Goal: Task Accomplishment & Management: Use online tool/utility

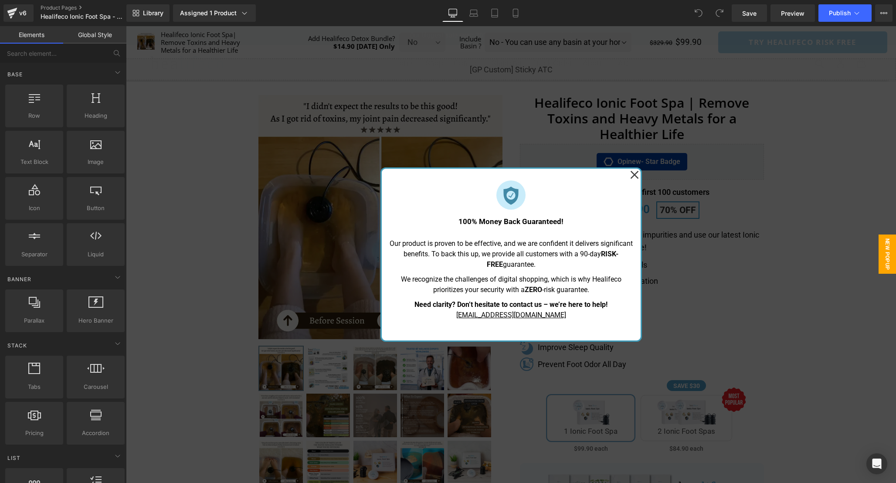
click at [634, 176] on icon at bounding box center [634, 175] width 8 height 8
click at [638, 176] on icon at bounding box center [634, 175] width 9 height 44
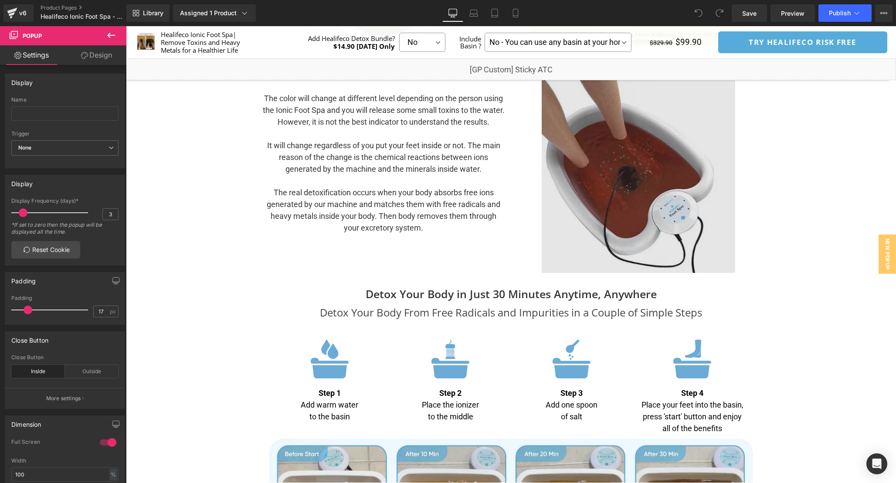
click at [602, 225] on img at bounding box center [639, 176] width 194 height 194
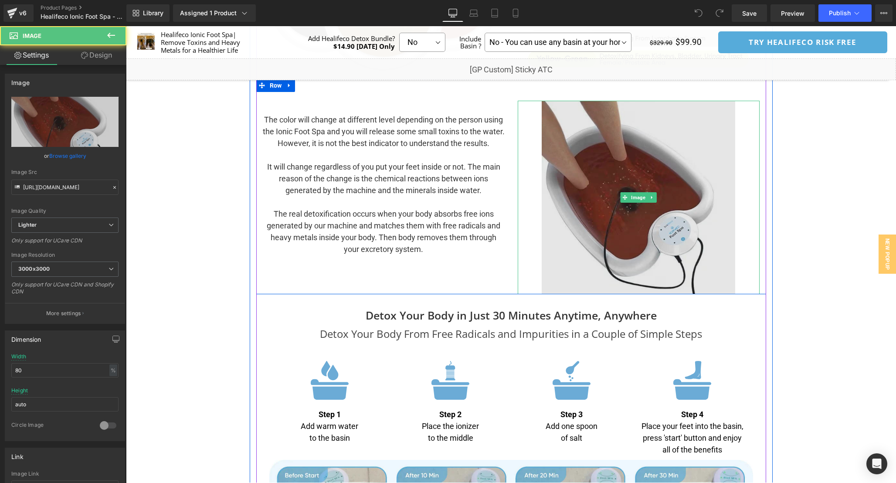
scroll to position [2459, 0]
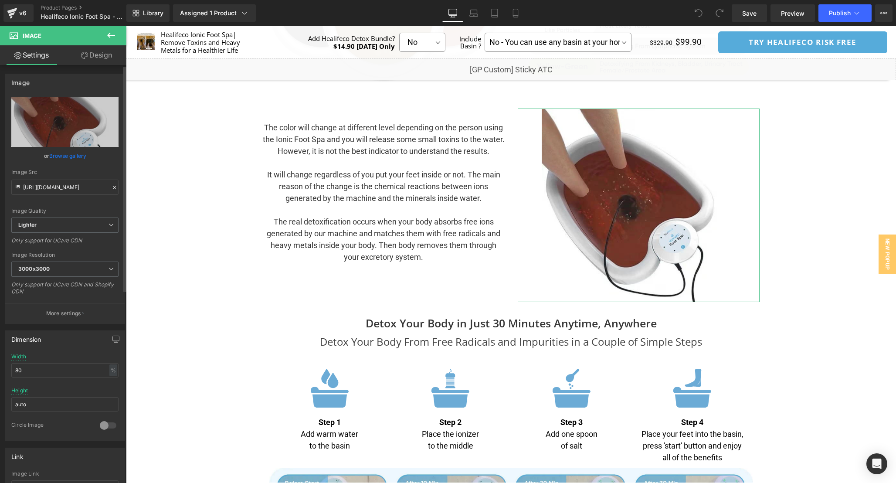
click at [78, 153] on link "Browse gallery" at bounding box center [67, 155] width 37 height 15
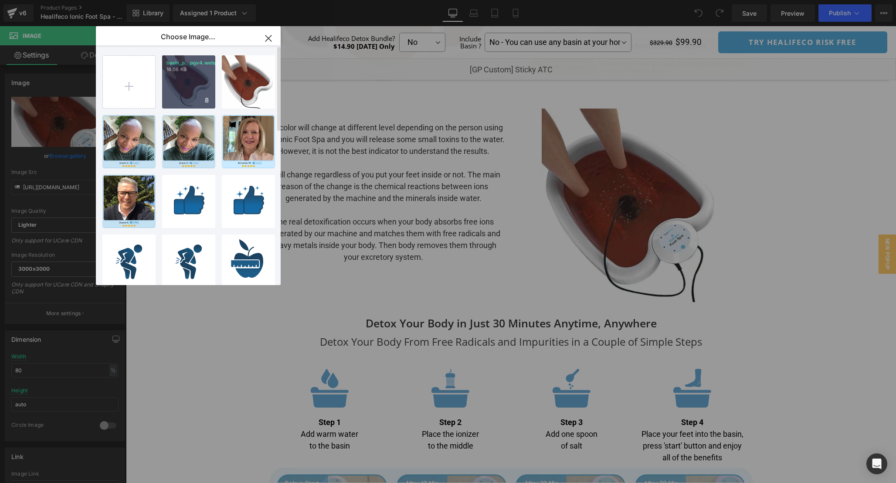
click at [181, 80] on div "basin_p...pgv4.webp 18.06 KB" at bounding box center [188, 81] width 53 height 53
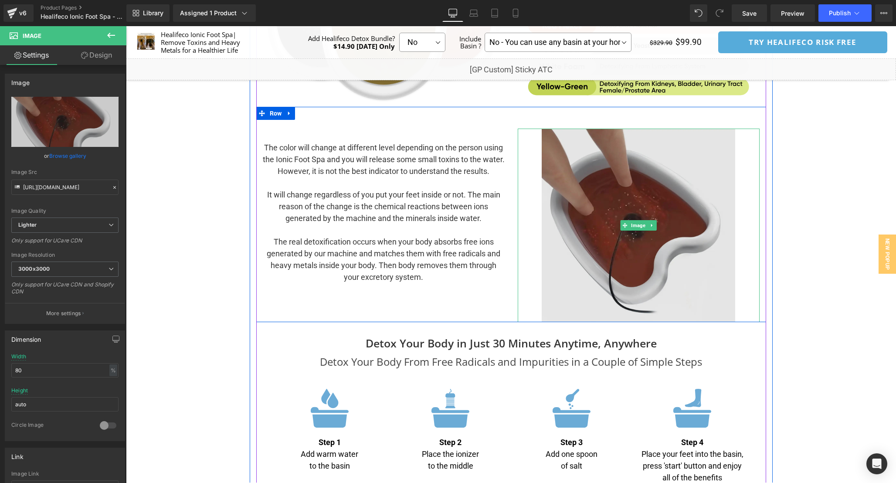
scroll to position [2422, 0]
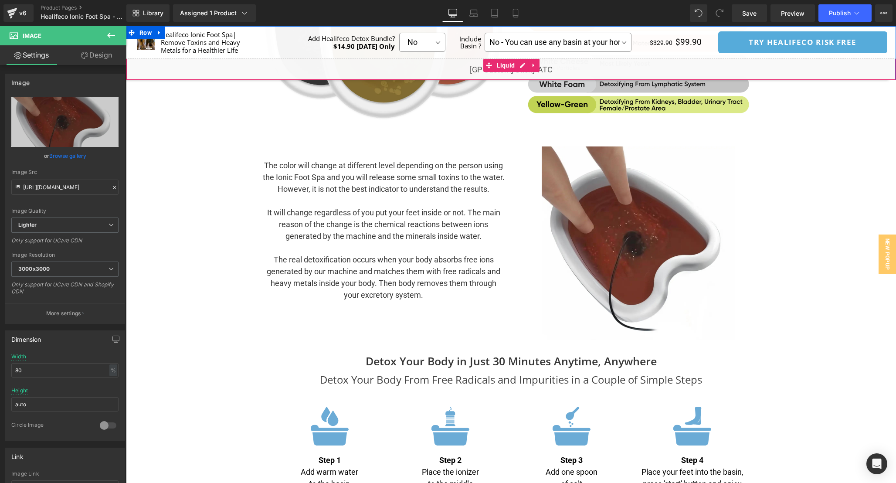
click at [521, 68] on div "Liquid" at bounding box center [511, 69] width 770 height 22
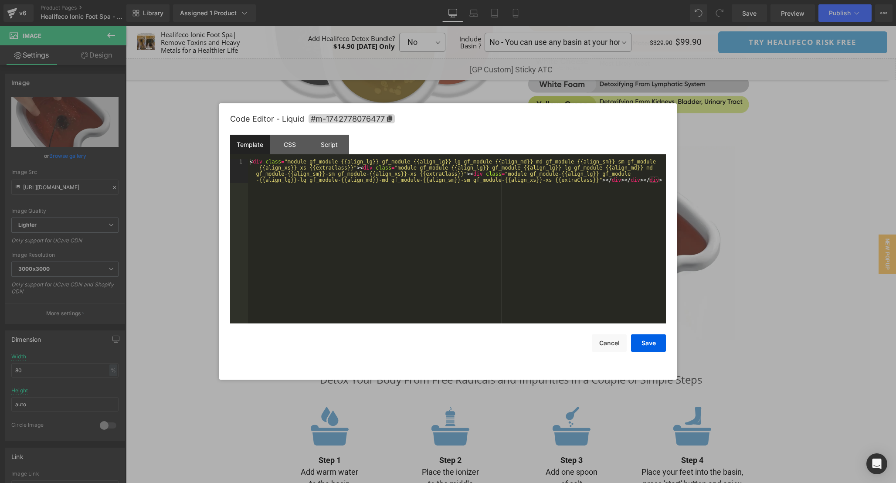
click at [433, 252] on div "< div class = "module gf_module-{{align_lg}} gf_module-{{align_lg}}-lg gf_modul…" at bounding box center [457, 266] width 418 height 214
click at [291, 151] on div "CSS" at bounding box center [290, 145] width 40 height 20
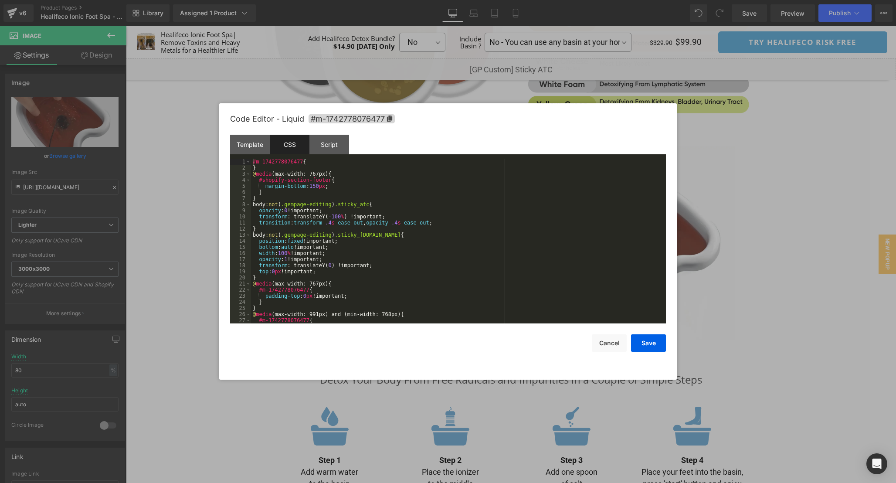
click at [454, 245] on div "#m-1742778076477 { } @ media (max-width: 767px) { #shopify-section-footer { mar…" at bounding box center [457, 247] width 412 height 177
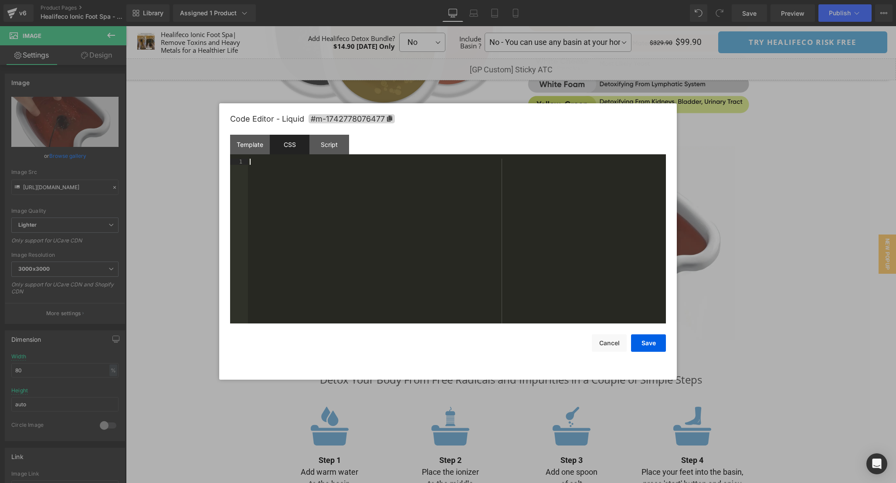
scroll to position [189, 0]
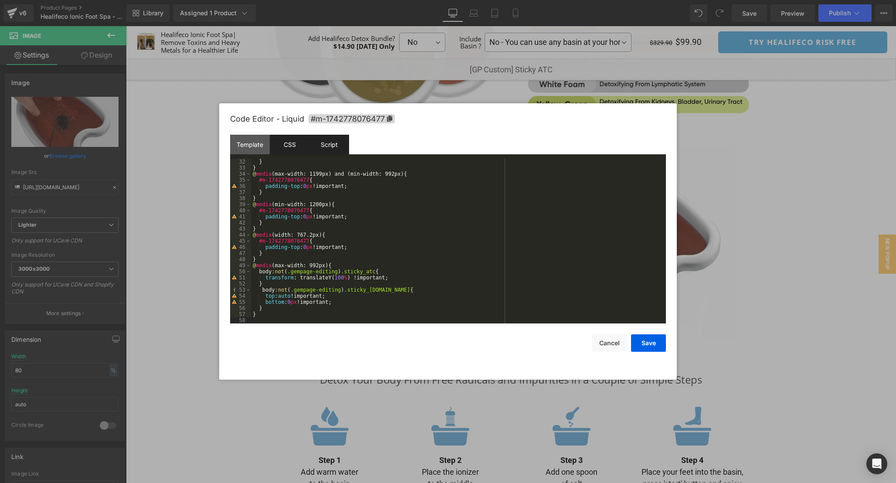
click at [337, 143] on div "Script" at bounding box center [330, 145] width 40 height 20
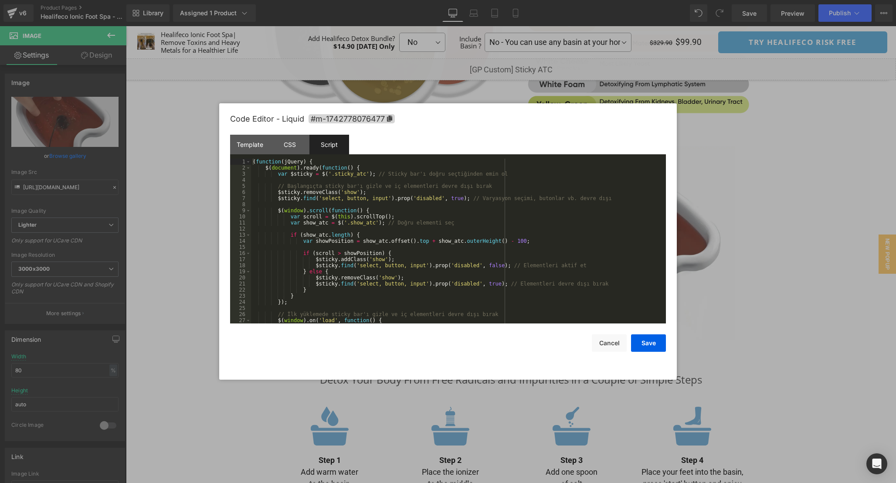
click at [473, 235] on div "( function ( jQuery ) { $ ( document ) . ready ( function ( ) { var $sticky = $…" at bounding box center [457, 247] width 412 height 177
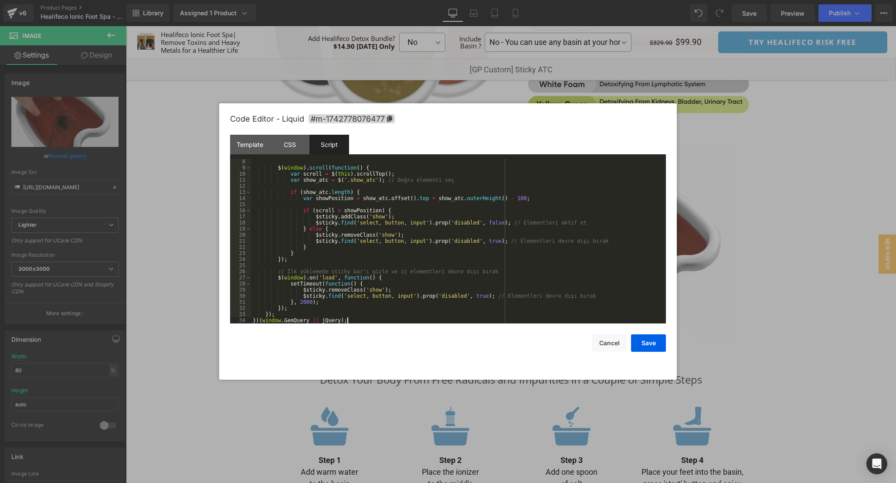
scroll to position [43, 0]
click at [655, 345] on button "Save" at bounding box center [648, 342] width 35 height 17
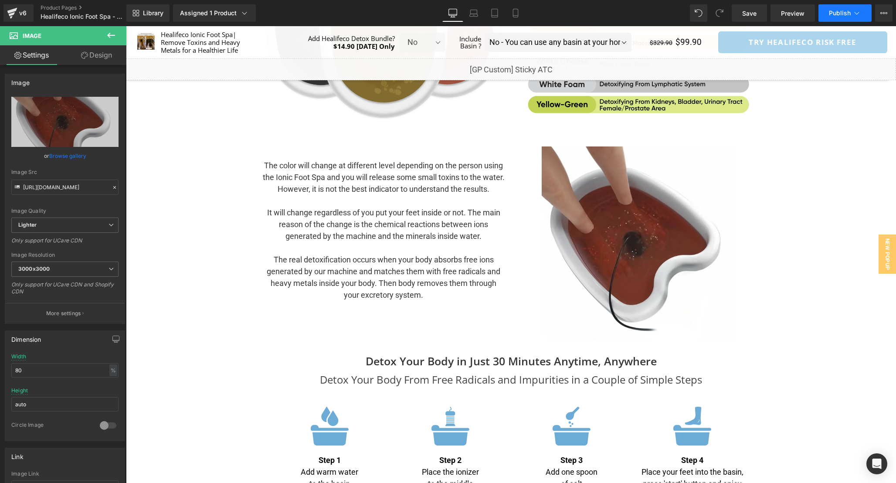
click at [843, 10] on span "Publish" at bounding box center [840, 13] width 22 height 7
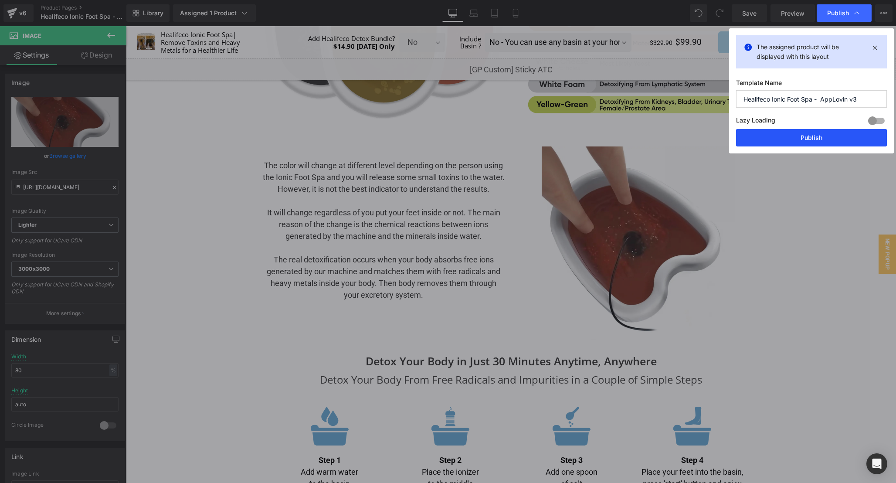
click at [812, 134] on button "Publish" at bounding box center [811, 137] width 151 height 17
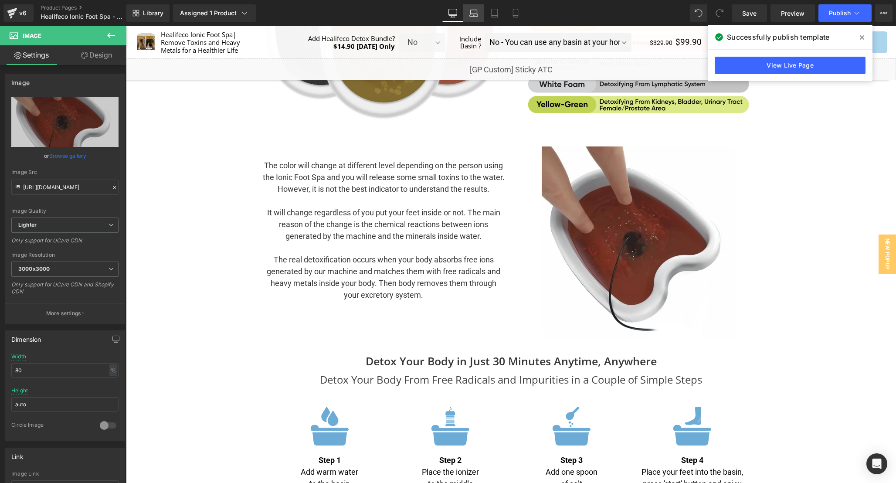
click at [474, 18] on link "Laptop" at bounding box center [473, 12] width 21 height 17
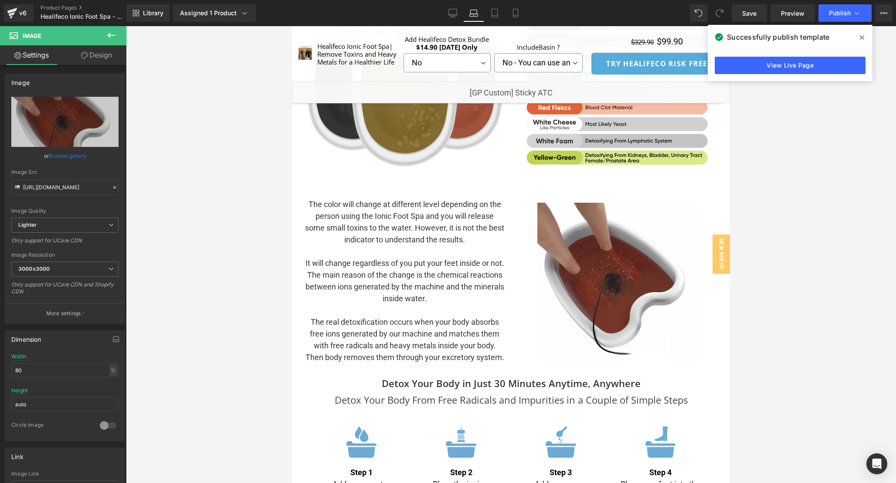
scroll to position [2308, 0]
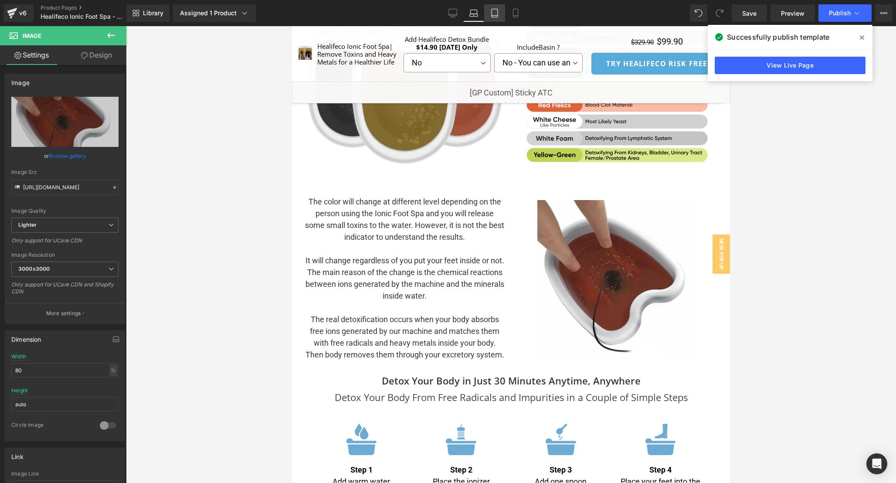
click at [500, 13] on link "Tablet" at bounding box center [494, 12] width 21 height 17
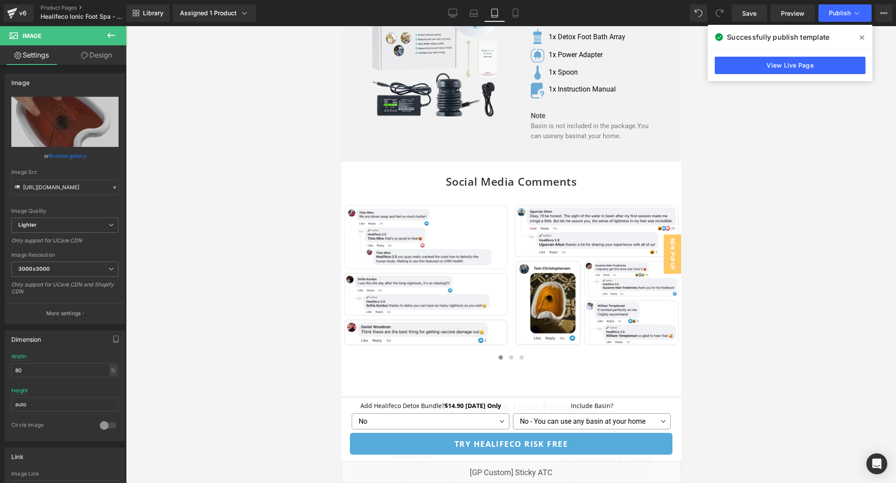
scroll to position [4131, 0]
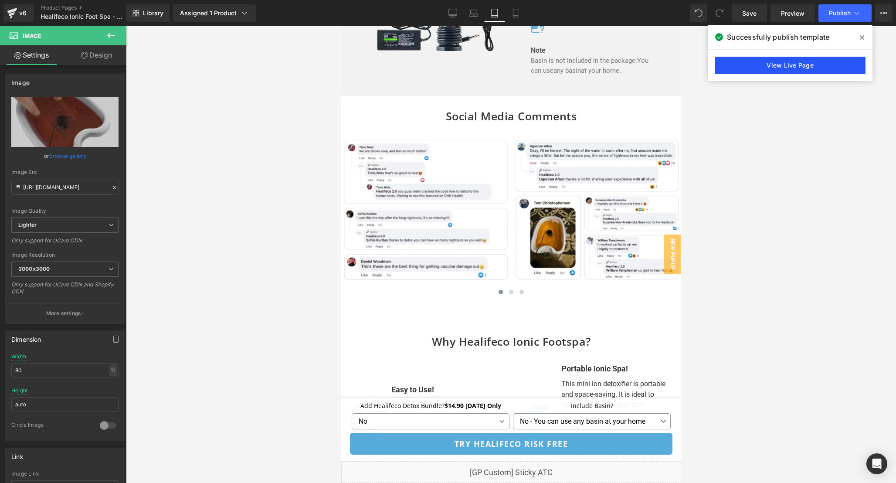
click at [799, 65] on link "View Live Page" at bounding box center [790, 65] width 151 height 17
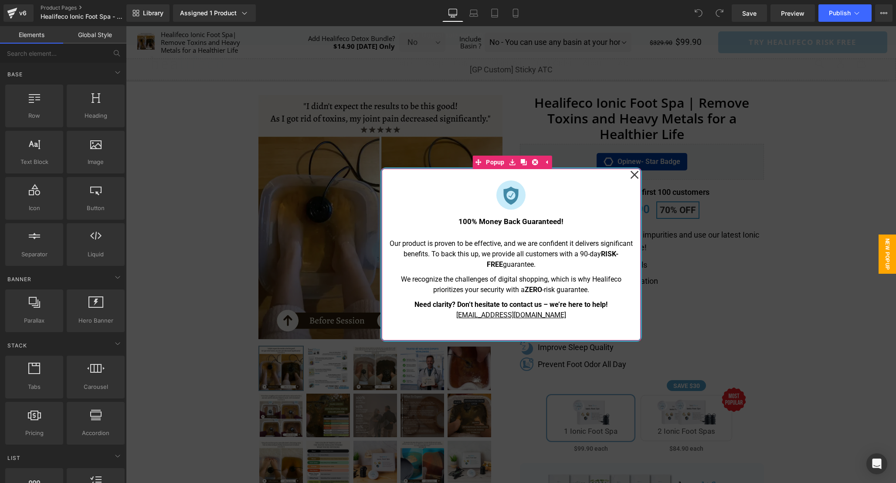
click at [634, 176] on icon at bounding box center [634, 175] width 8 height 8
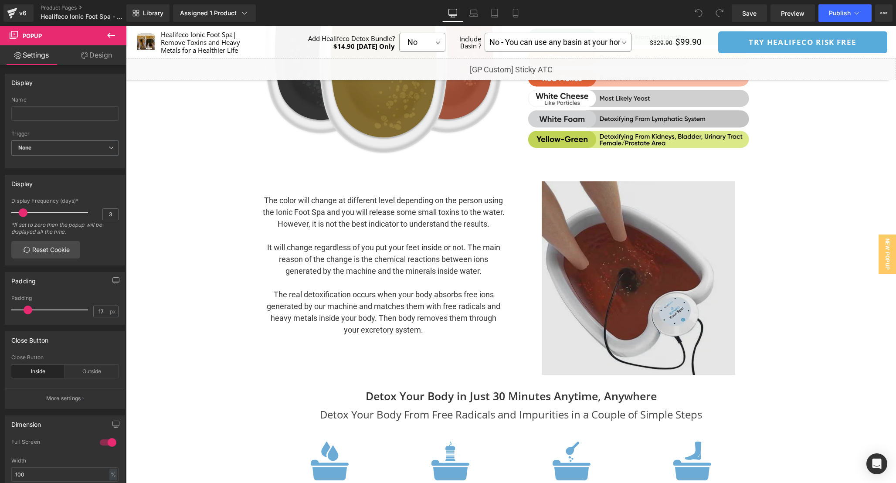
scroll to position [2381, 0]
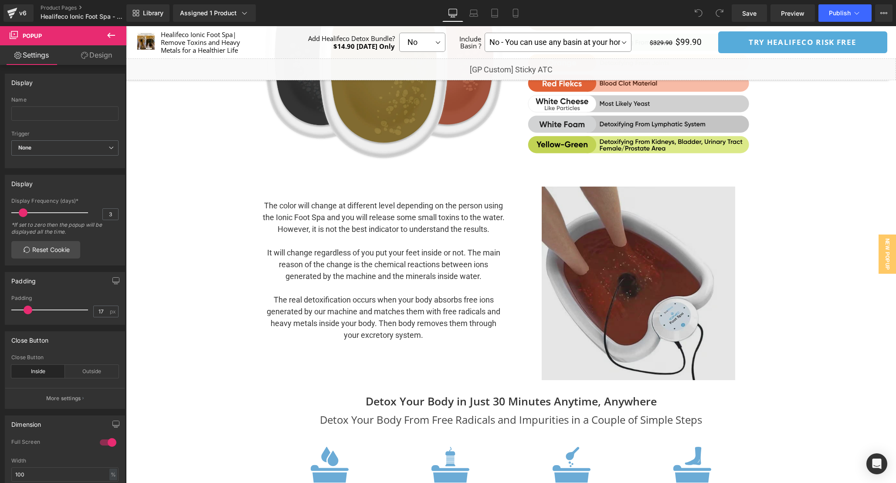
click at [617, 272] on img at bounding box center [639, 284] width 194 height 194
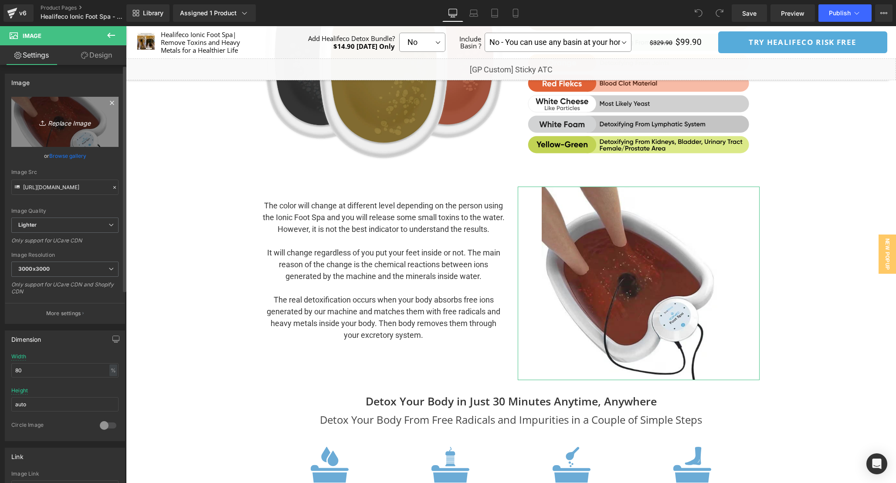
click at [70, 116] on link "Replace Image" at bounding box center [64, 122] width 107 height 50
click at [79, 155] on link "Browse gallery" at bounding box center [67, 155] width 37 height 15
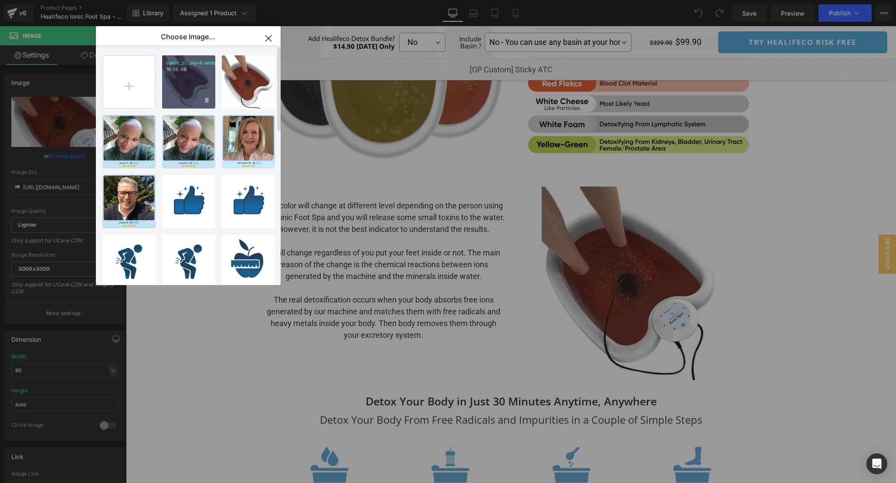
click at [191, 81] on div "basin_p...pgv4.webp 18.06 KB" at bounding box center [188, 81] width 53 height 53
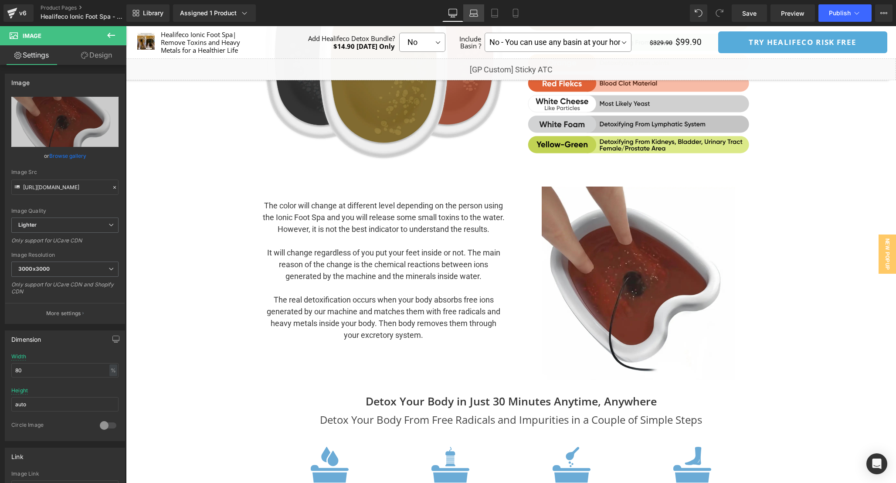
click at [469, 14] on link "Laptop" at bounding box center [473, 12] width 21 height 17
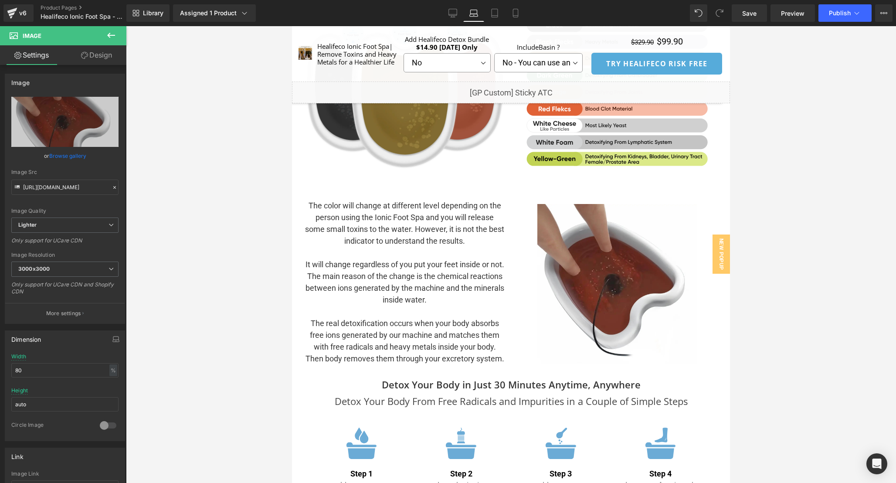
scroll to position [2308, 0]
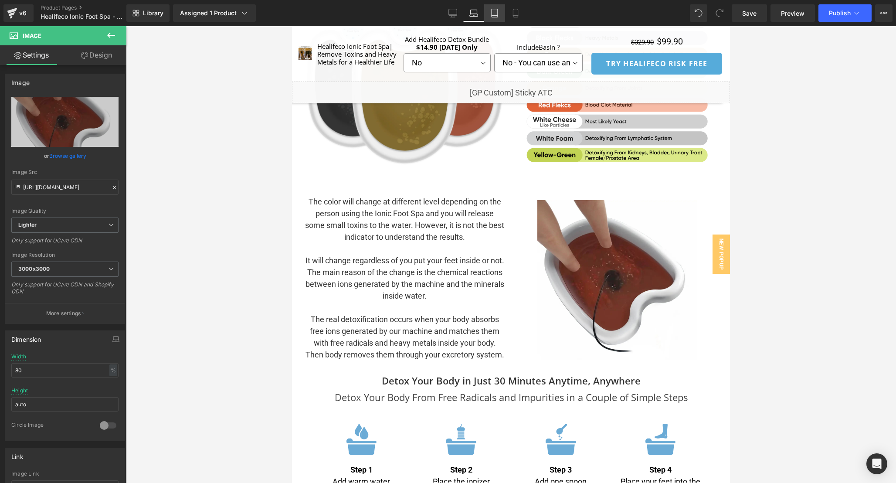
click at [499, 17] on link "Tablet" at bounding box center [494, 12] width 21 height 17
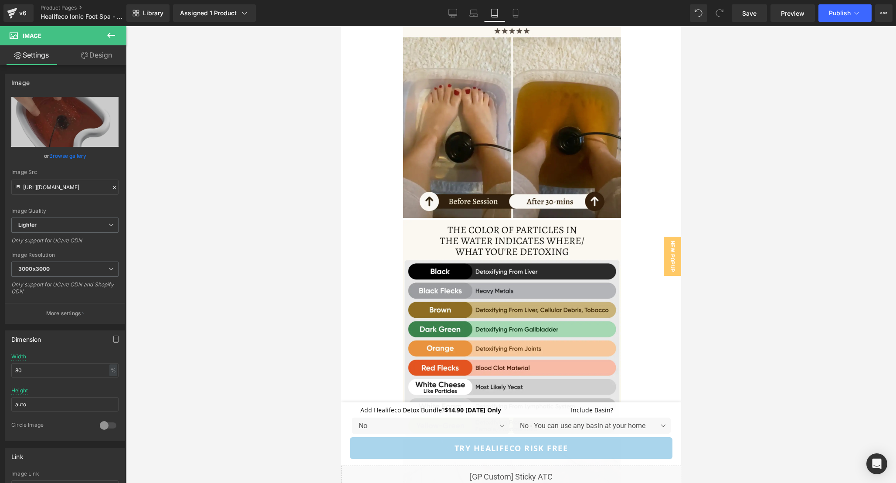
scroll to position [0, 0]
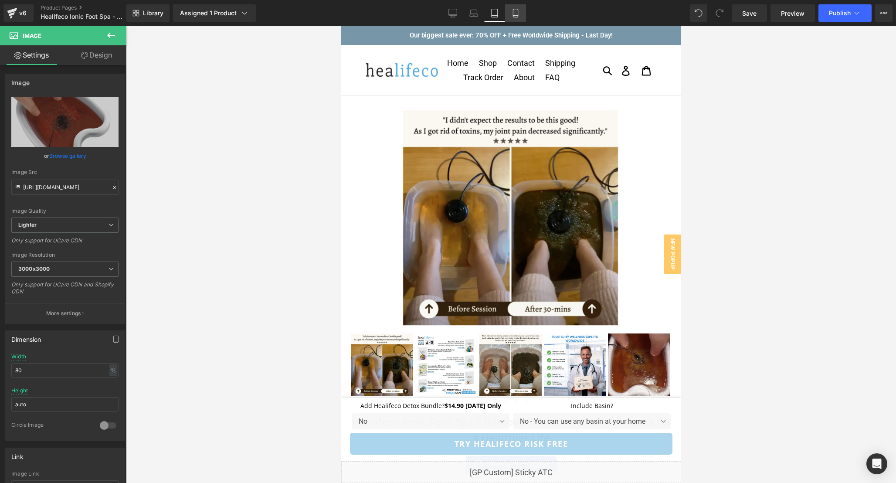
click at [511, 19] on link "Mobile" at bounding box center [515, 12] width 21 height 17
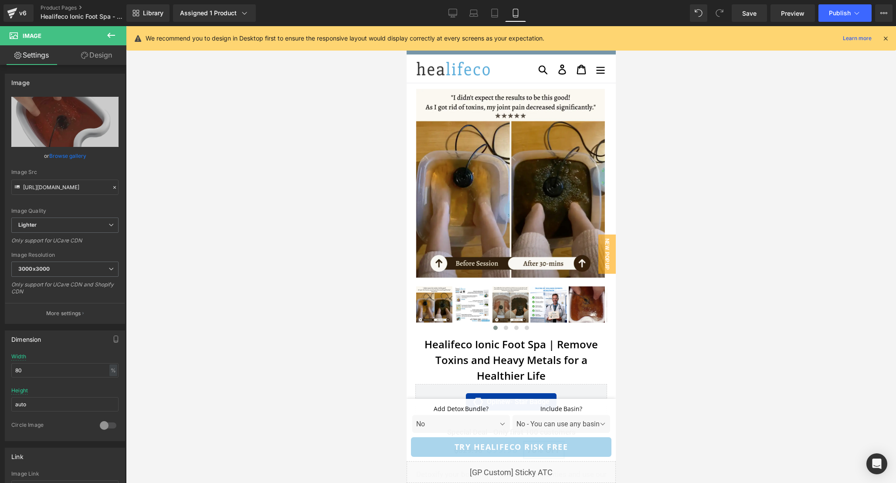
click at [887, 38] on icon at bounding box center [886, 38] width 8 height 8
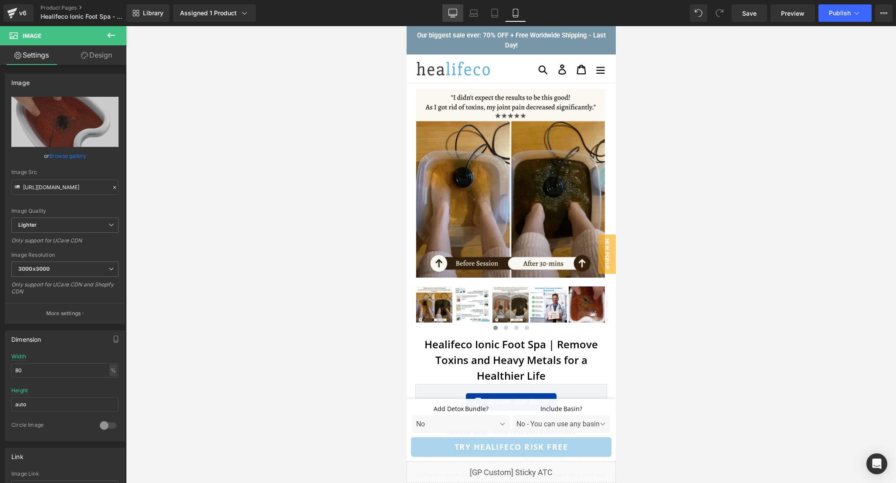
click at [454, 12] on icon at bounding box center [453, 13] width 9 height 9
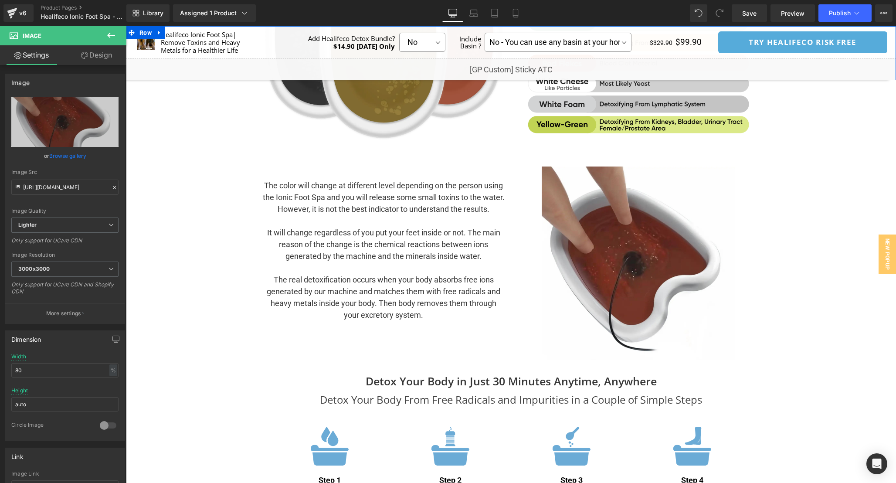
click at [519, 67] on div "Liquid" at bounding box center [511, 69] width 770 height 22
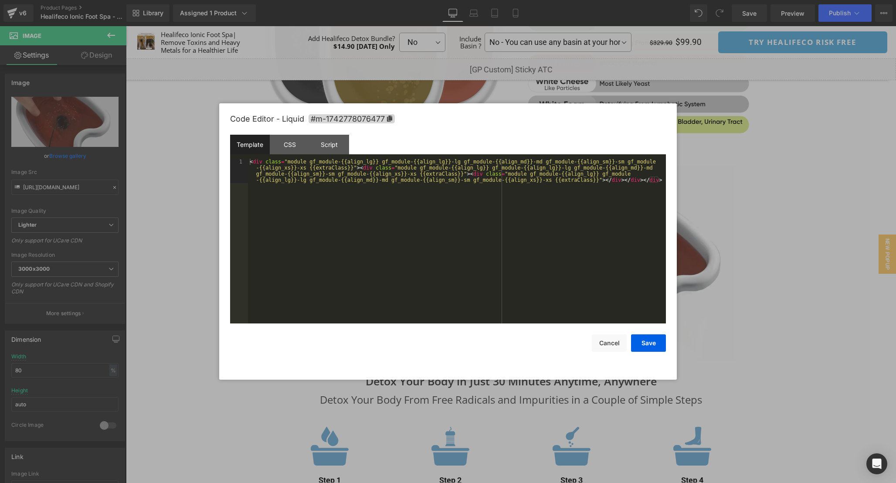
click at [367, 264] on div "< div class = "module gf_module-{{align_lg}} gf_module-{{align_lg}}-lg gf_modul…" at bounding box center [457, 266] width 418 height 214
click at [285, 148] on div "CSS" at bounding box center [290, 145] width 40 height 20
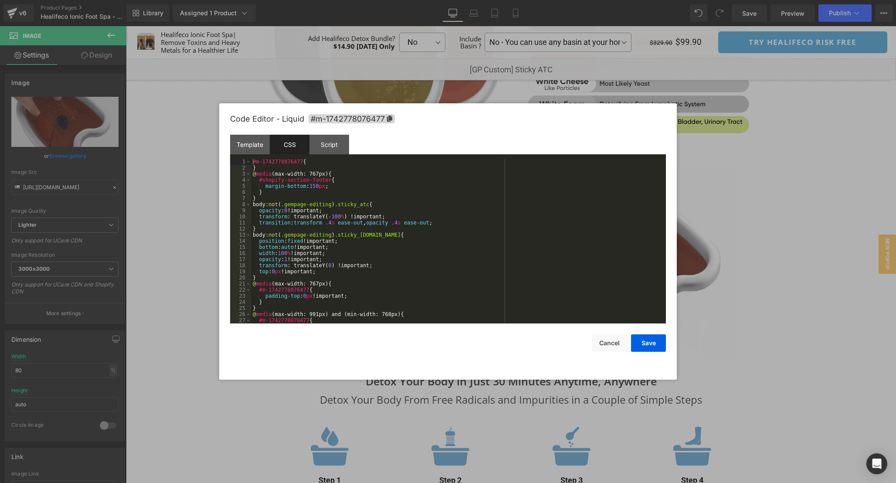
click at [457, 243] on div "#m-1742778076477 { } @ media (max-width: 767px) { #shopify-section-footer { mar…" at bounding box center [457, 247] width 412 height 177
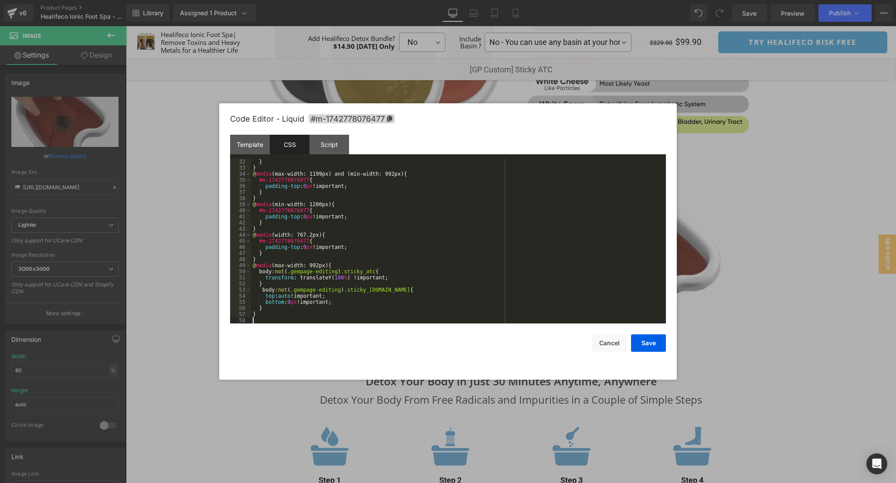
scroll to position [189, 0]
click at [327, 146] on div "Script" at bounding box center [330, 145] width 40 height 20
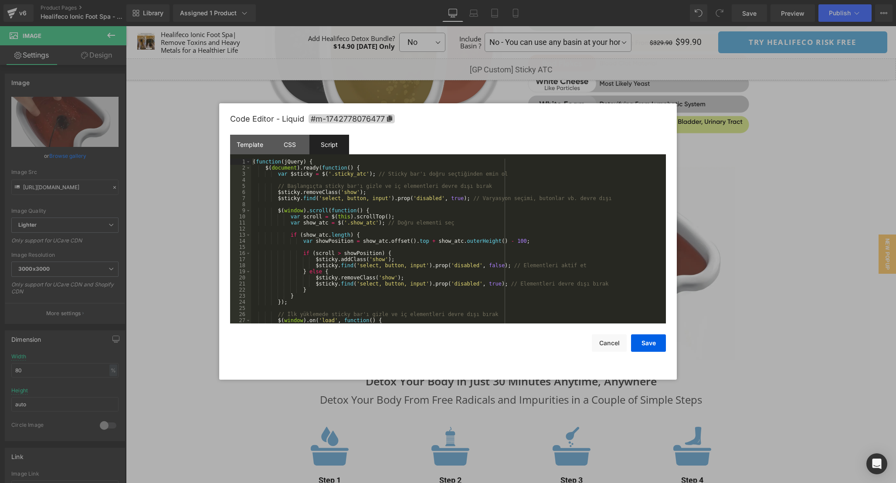
click at [474, 231] on div "( function ( jQuery ) { $ ( document ) . ready ( function ( ) { var $sticky = $…" at bounding box center [457, 247] width 412 height 177
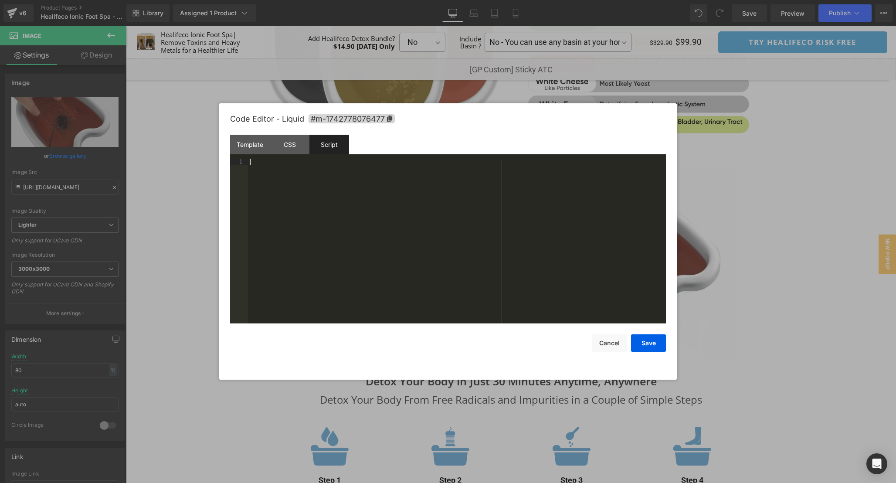
scroll to position [43, 0]
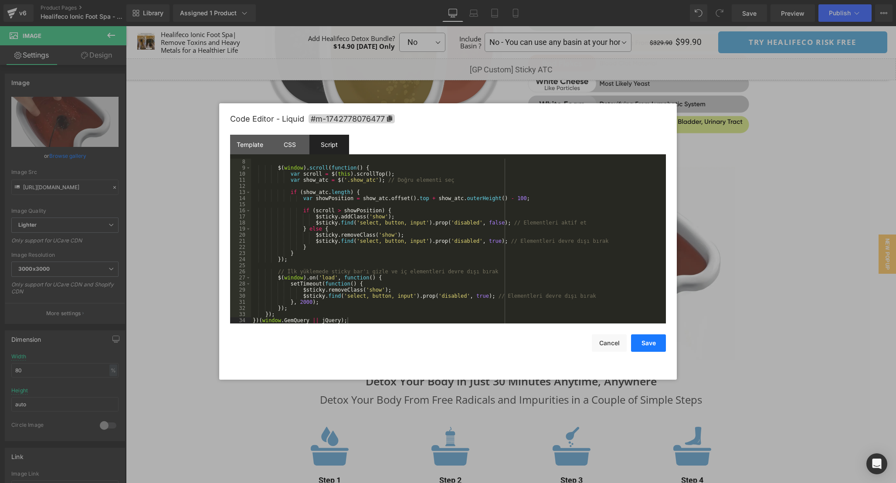
click at [646, 346] on button "Save" at bounding box center [648, 342] width 35 height 17
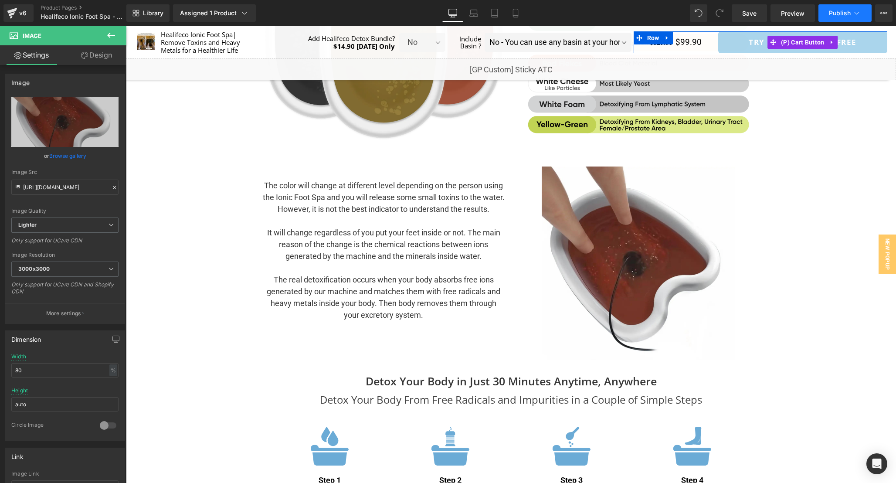
click at [844, 17] on span "Publish" at bounding box center [840, 13] width 22 height 7
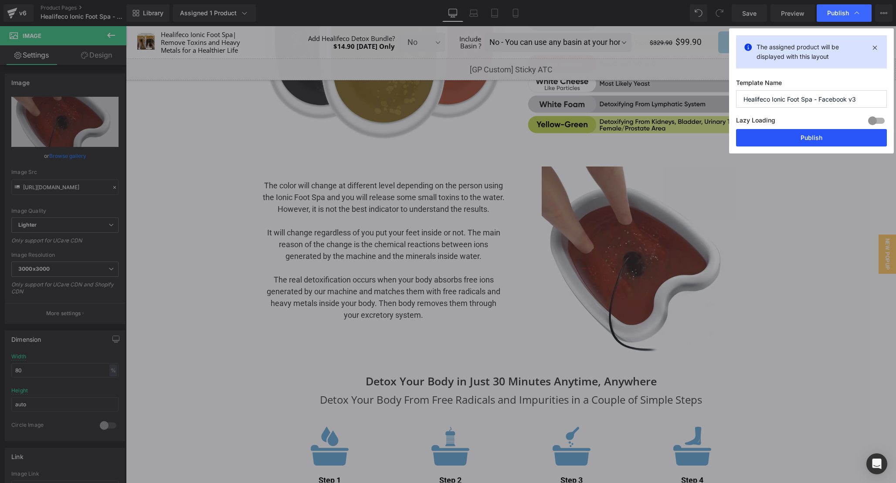
click at [819, 136] on button "Publish" at bounding box center [811, 137] width 151 height 17
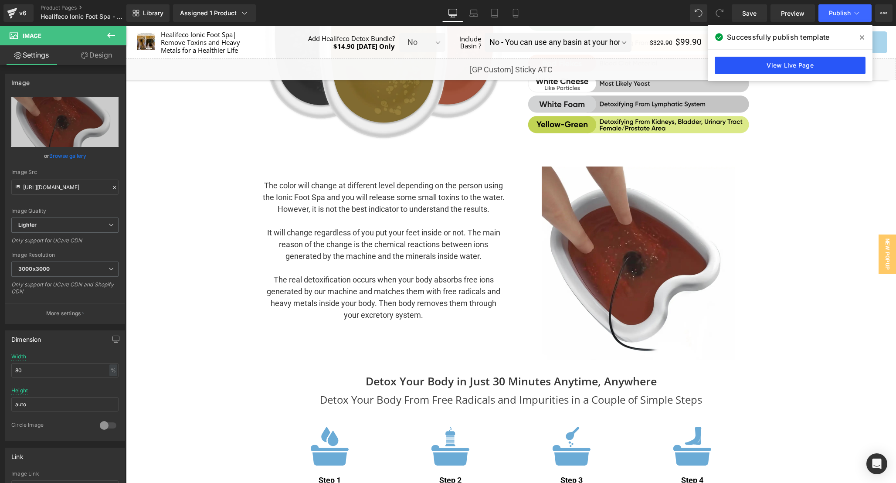
click at [804, 69] on link "View Live Page" at bounding box center [790, 65] width 151 height 17
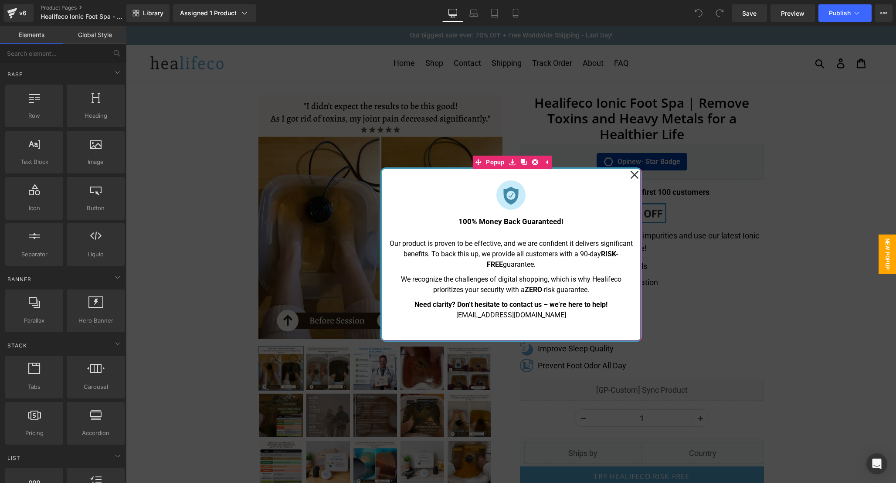
click at [633, 174] on icon at bounding box center [634, 175] width 9 height 44
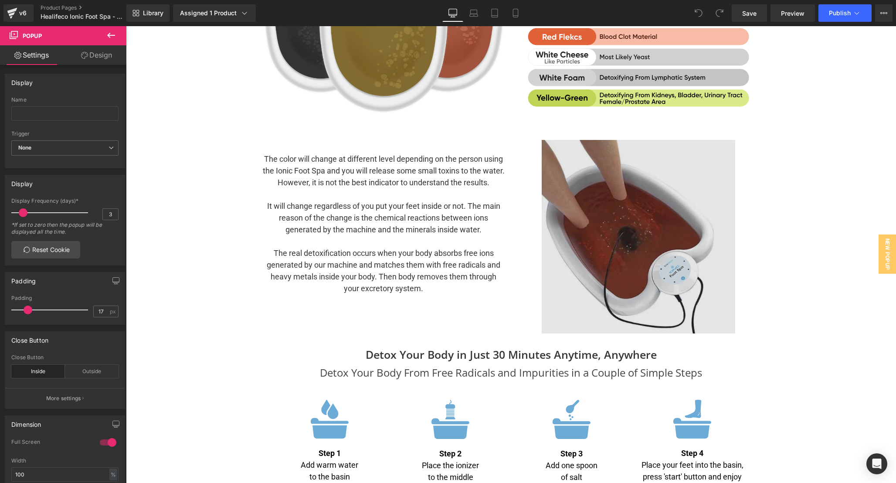
scroll to position [2189, 0]
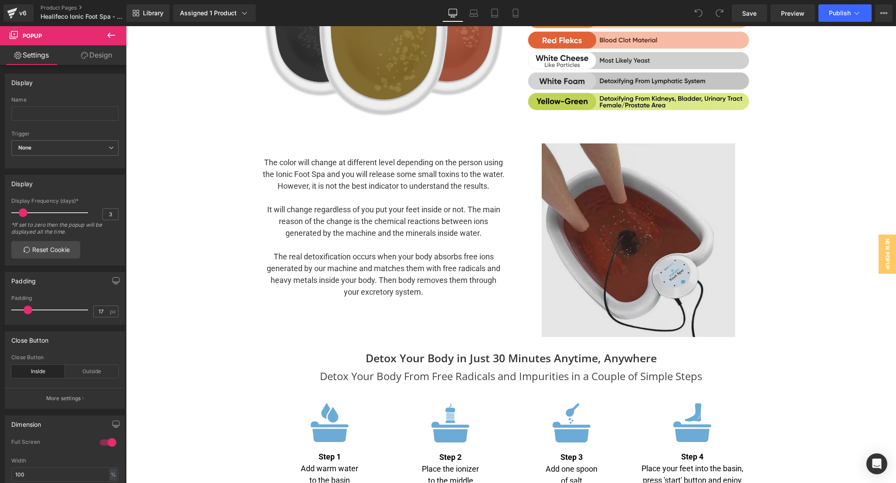
click at [627, 249] on img at bounding box center [639, 240] width 194 height 194
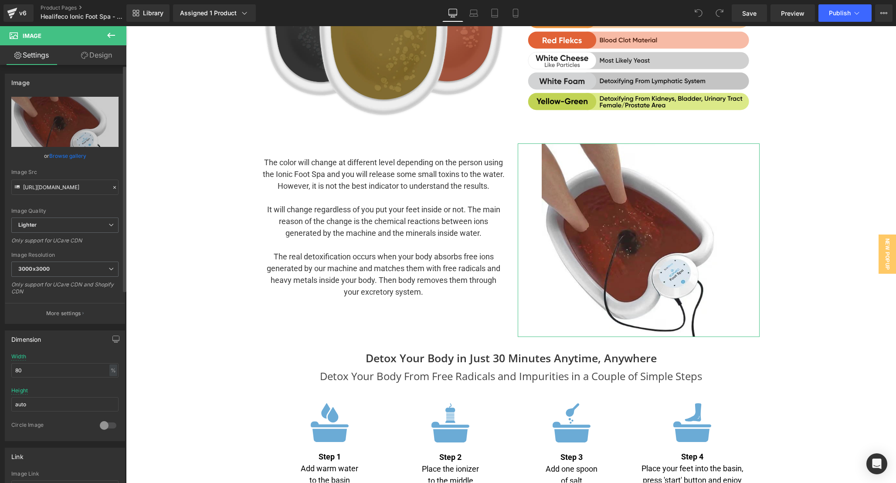
click at [66, 156] on link "Browse gallery" at bounding box center [67, 155] width 37 height 15
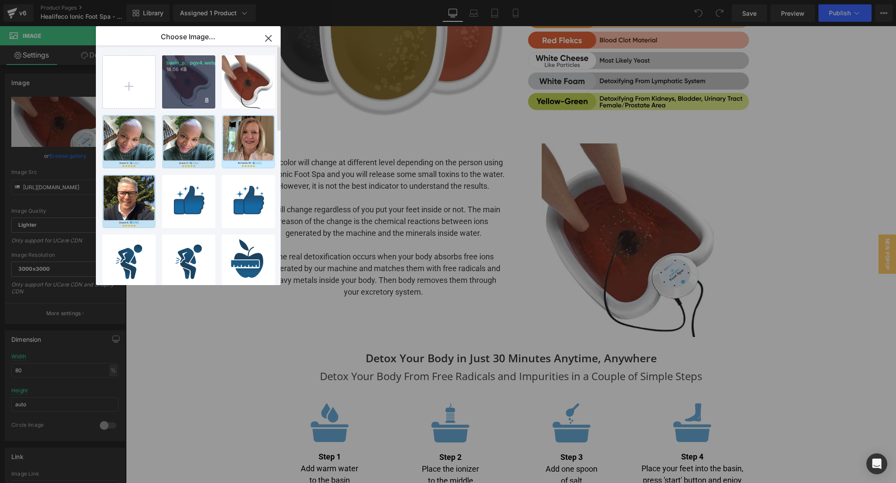
click at [183, 85] on div "basin_p...pgv4.webp 18.06 KB" at bounding box center [188, 81] width 53 height 53
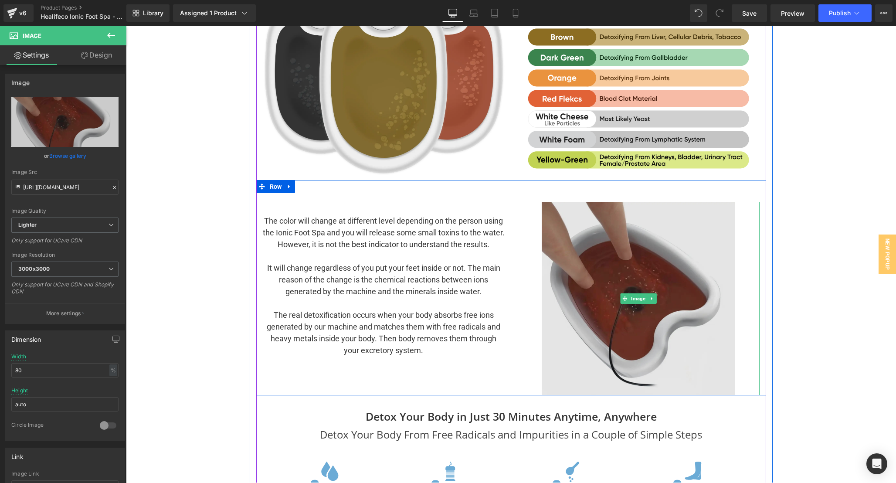
scroll to position [2117, 0]
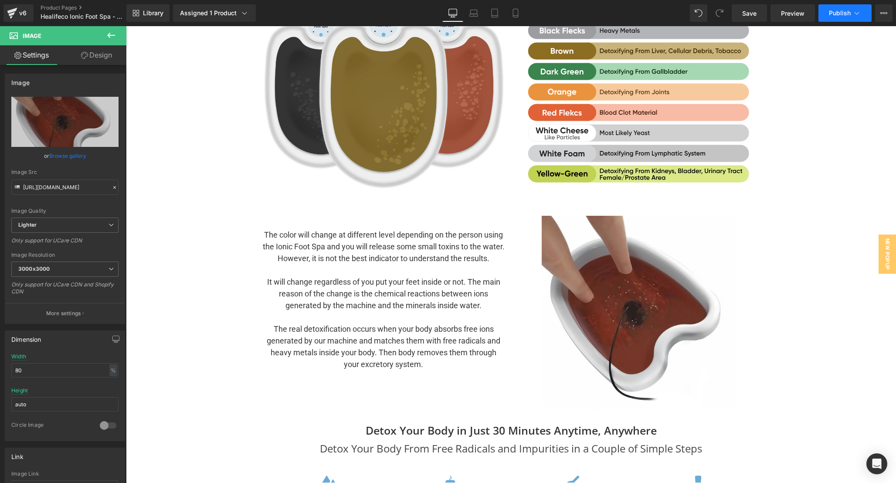
click at [834, 16] on span "Publish" at bounding box center [840, 13] width 22 height 7
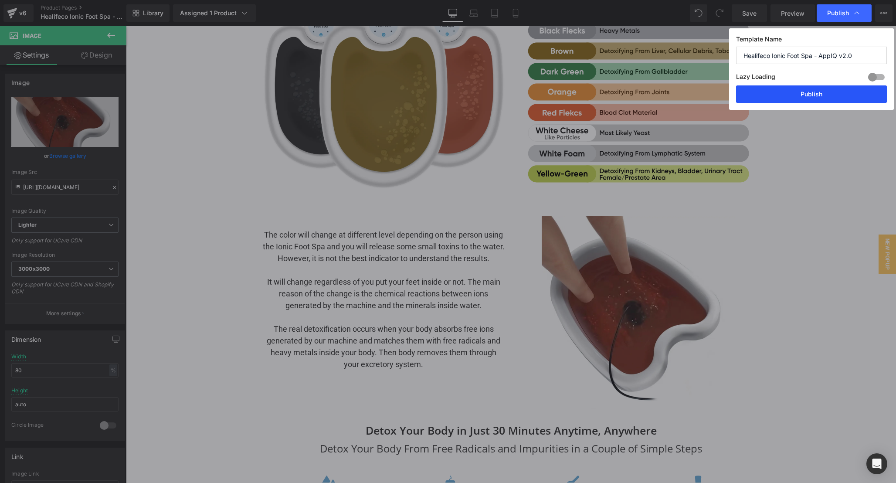
drag, startPoint x: 809, startPoint y: 96, endPoint x: 326, endPoint y: 169, distance: 488.5
click at [809, 96] on button "Publish" at bounding box center [811, 93] width 151 height 17
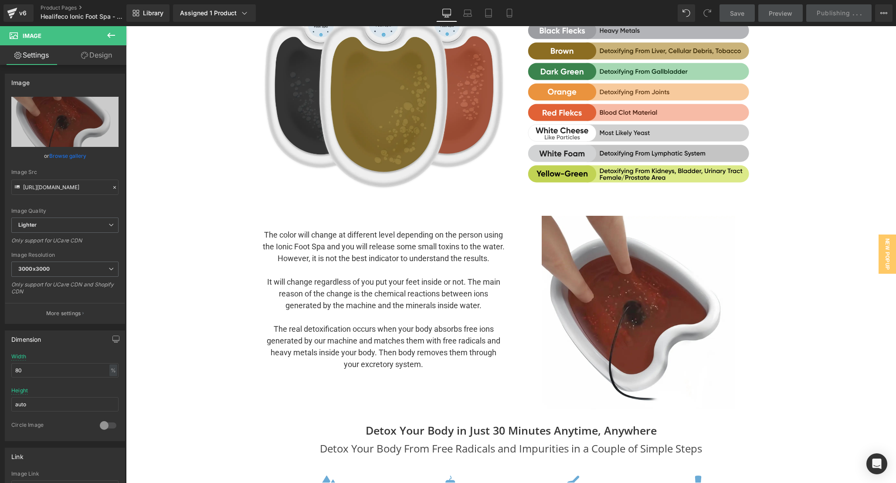
scroll to position [0, 0]
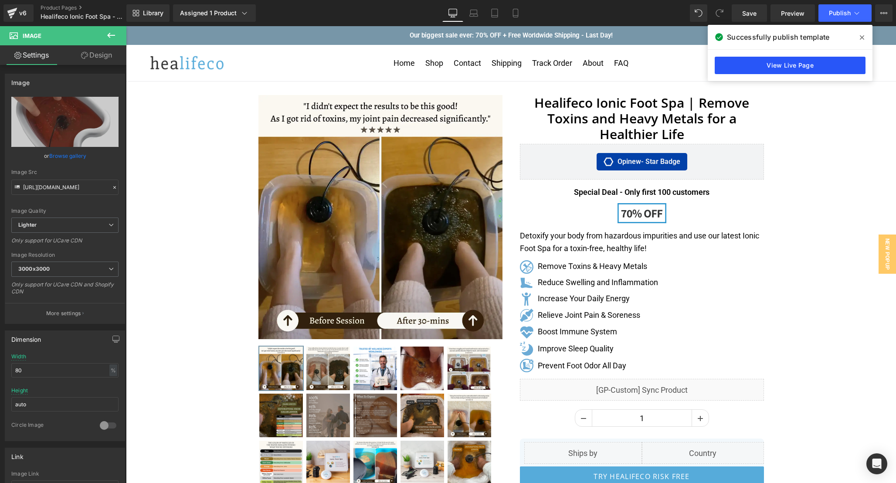
click at [756, 67] on link "View Live Page" at bounding box center [790, 65] width 151 height 17
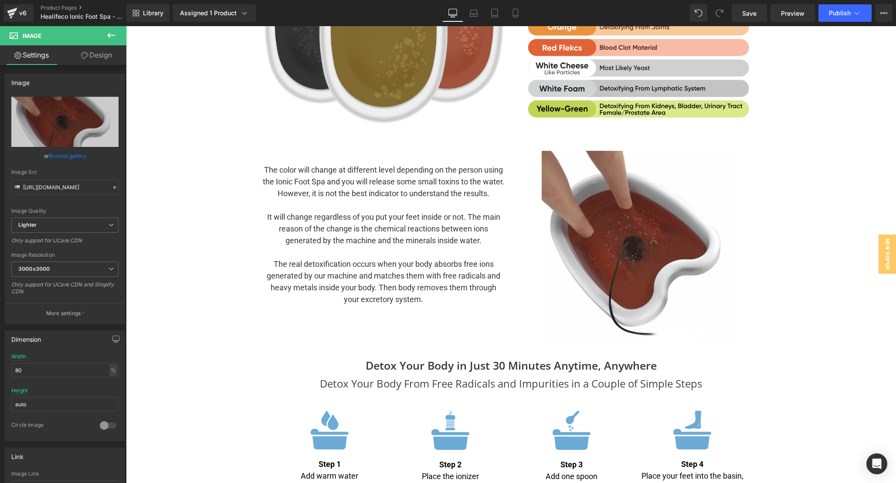
scroll to position [2145, 0]
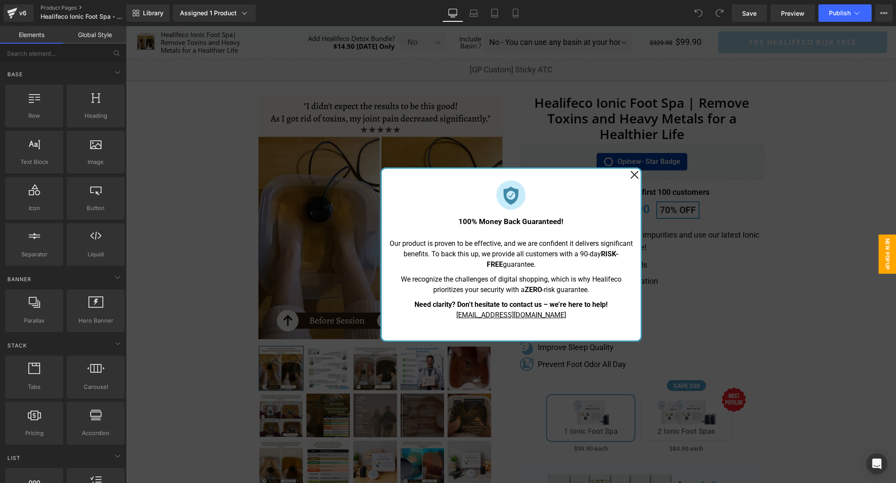
click at [634, 174] on icon at bounding box center [634, 175] width 8 height 8
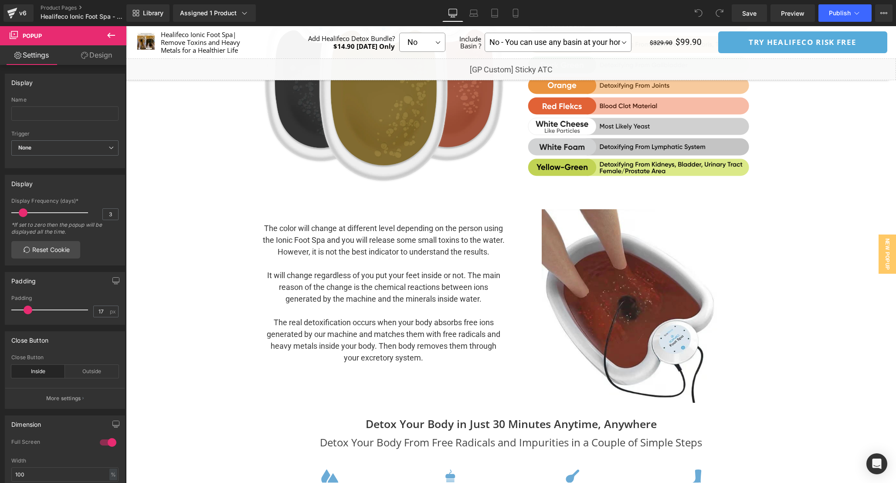
scroll to position [2360, 0]
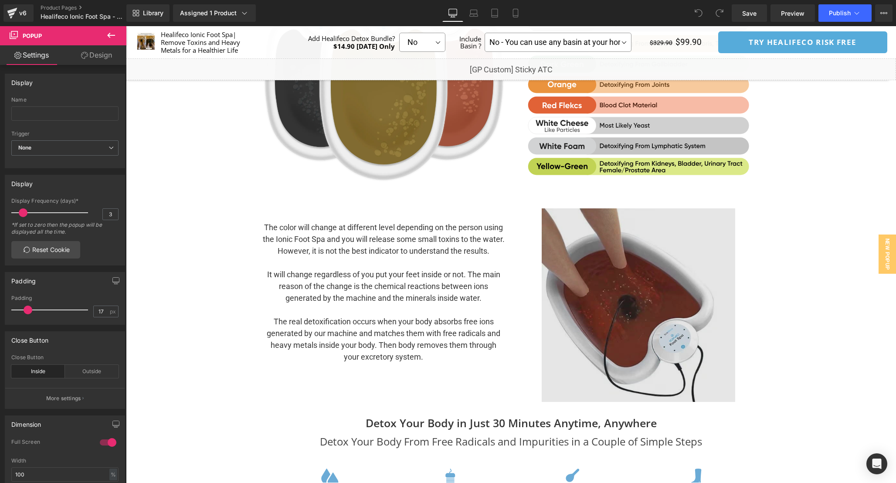
click at [618, 293] on img at bounding box center [639, 305] width 194 height 194
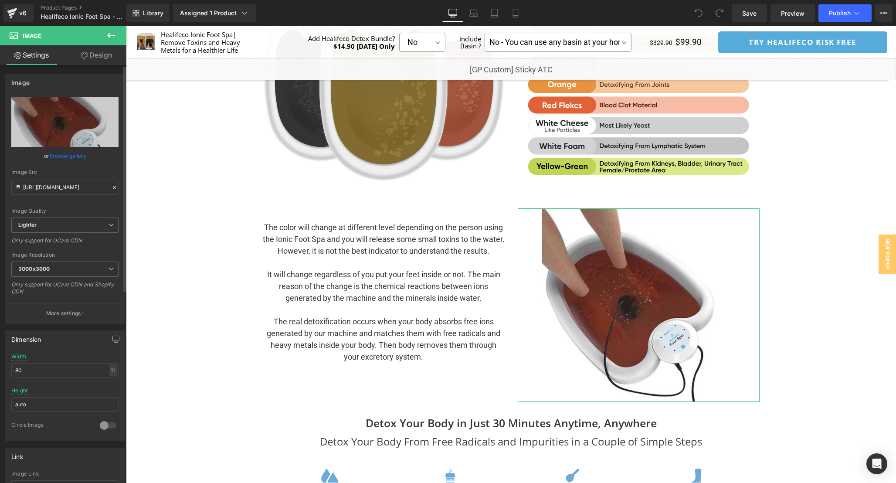
click at [58, 157] on link "Browse gallery" at bounding box center [67, 155] width 37 height 15
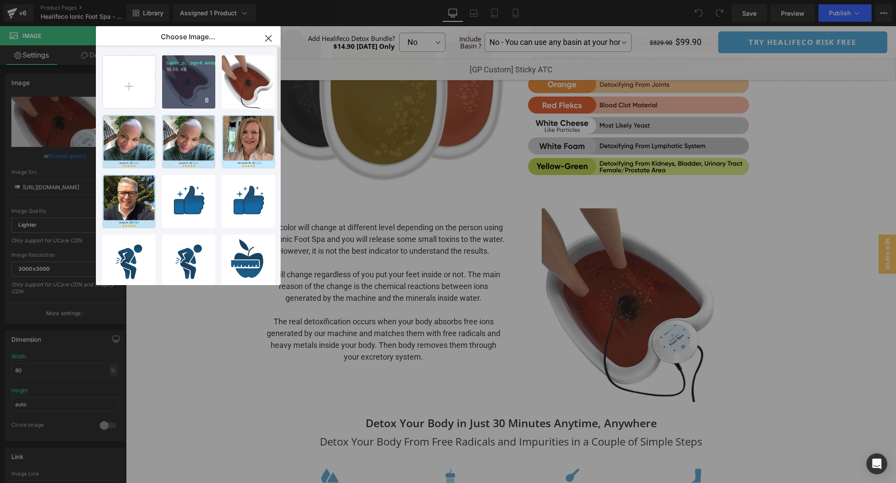
click at [184, 82] on div "basin_p...pgv4.webp 18.06 KB" at bounding box center [188, 81] width 53 height 53
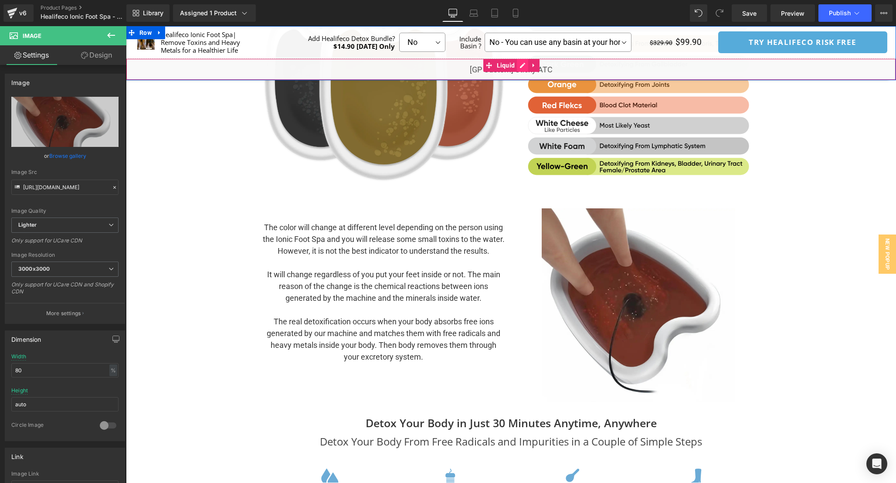
click at [524, 66] on div "Liquid" at bounding box center [511, 69] width 770 height 22
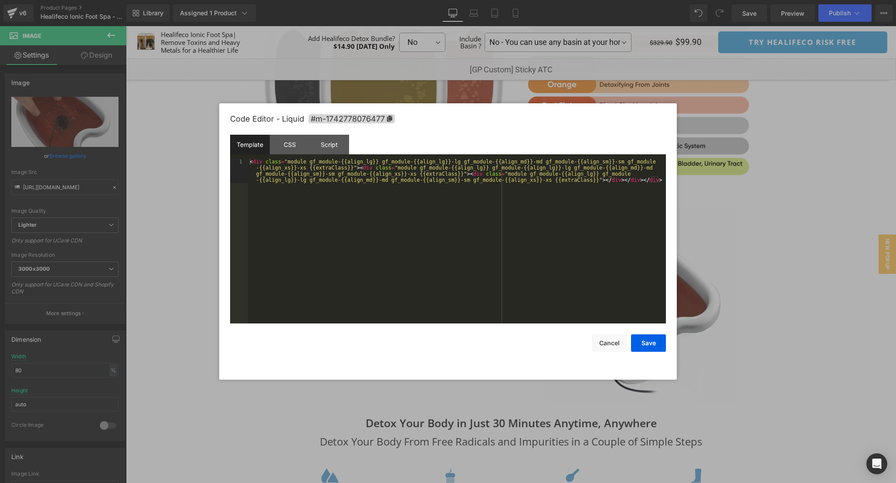
click at [422, 249] on div "< div class = "module gf_module-{{align_lg}} gf_module-{{align_lg}}-lg gf_modul…" at bounding box center [457, 266] width 418 height 214
click at [293, 149] on div "CSS" at bounding box center [290, 145] width 40 height 20
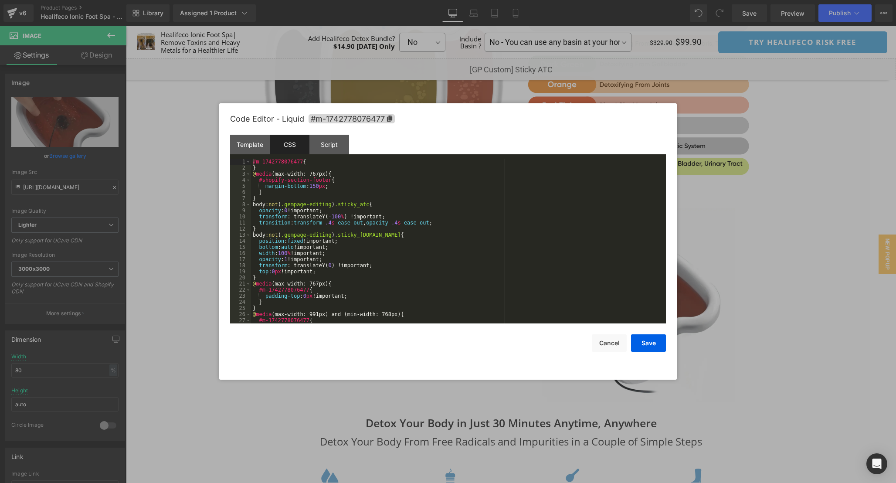
click at [425, 259] on div "#m-1742778076477 { } @ media (max-width: 767px) { #shopify-section-footer { mar…" at bounding box center [457, 247] width 412 height 177
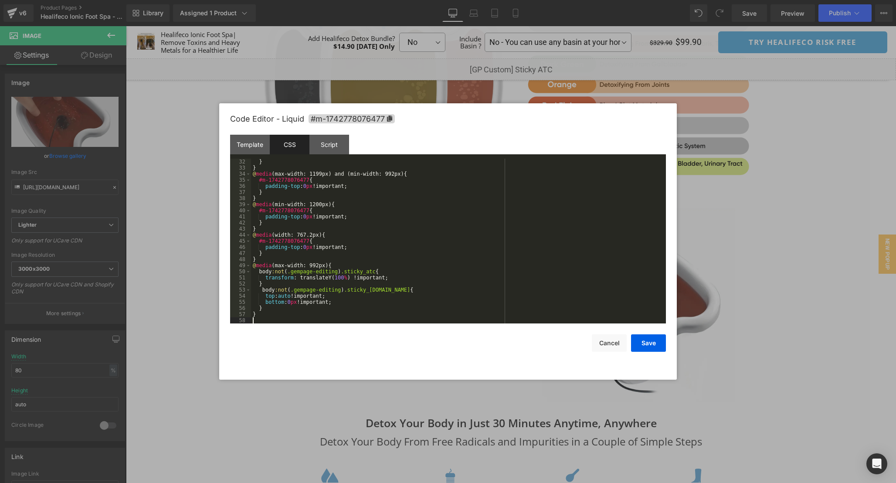
scroll to position [189, 0]
click at [326, 140] on div "Script" at bounding box center [330, 145] width 40 height 20
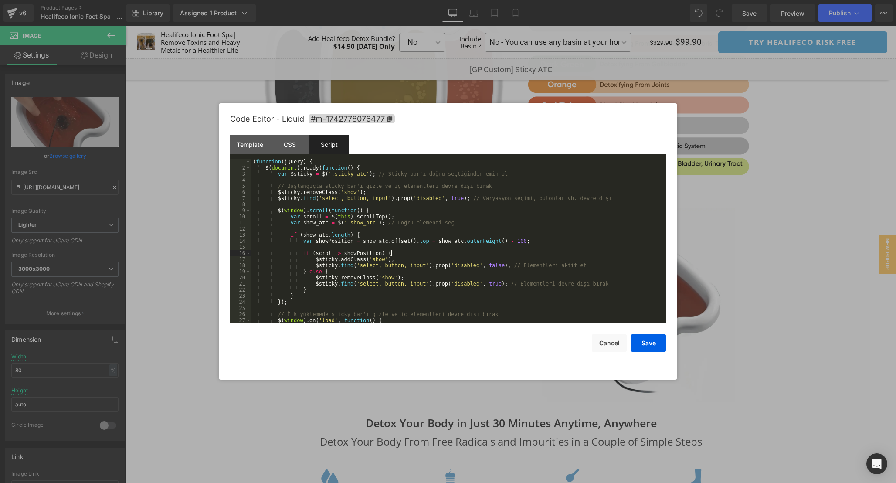
click at [458, 252] on div "( function ( jQuery ) { $ ( document ) . ready ( function ( ) { var $sticky = $…" at bounding box center [457, 247] width 412 height 177
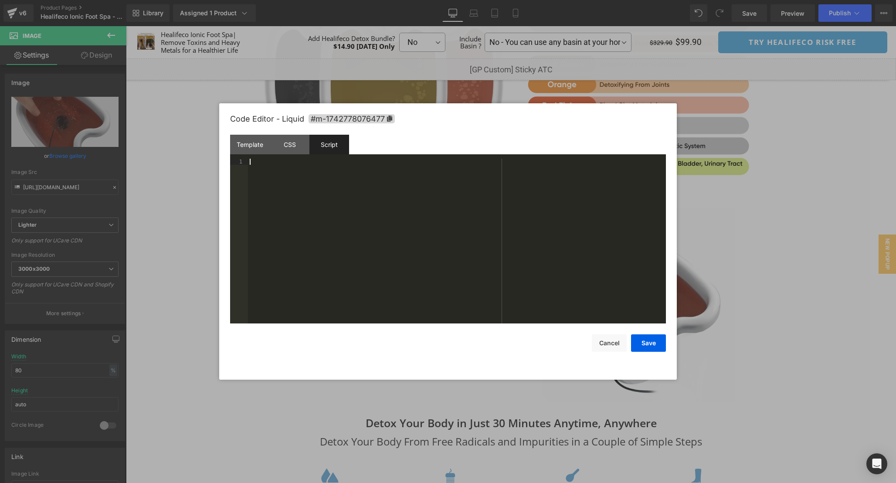
scroll to position [43, 0]
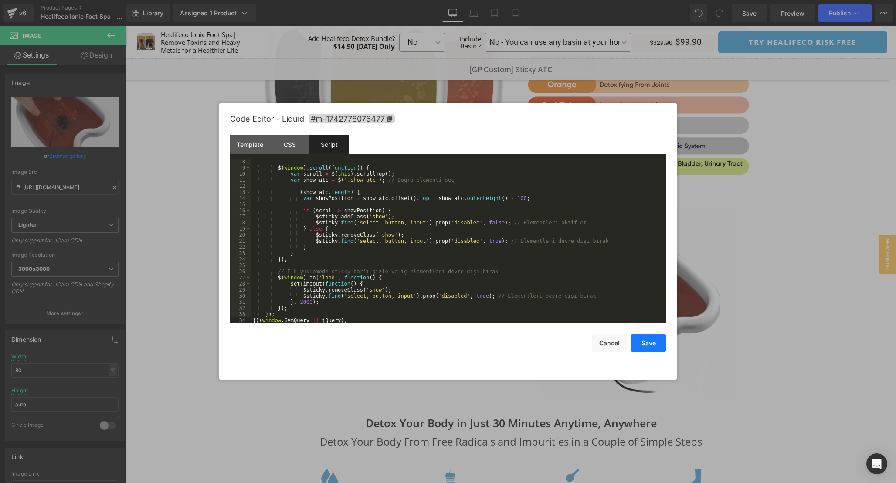
click at [644, 345] on button "Save" at bounding box center [648, 342] width 35 height 17
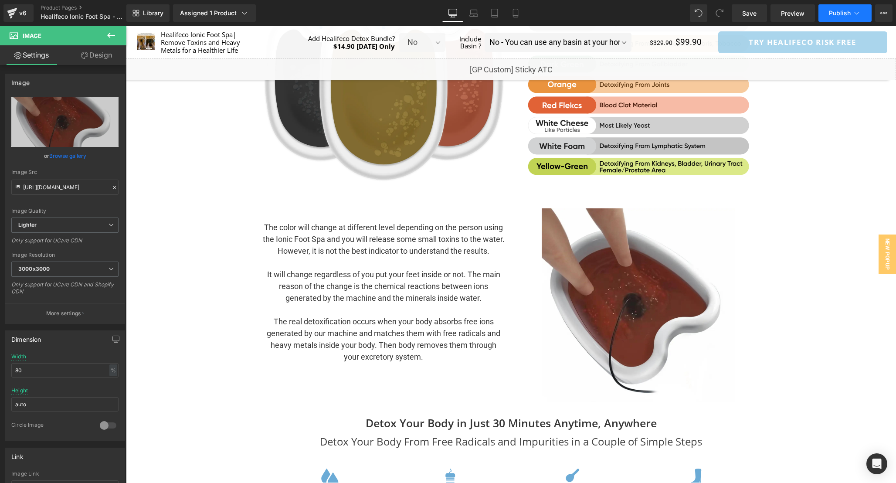
click at [844, 8] on button "Publish" at bounding box center [845, 12] width 53 height 17
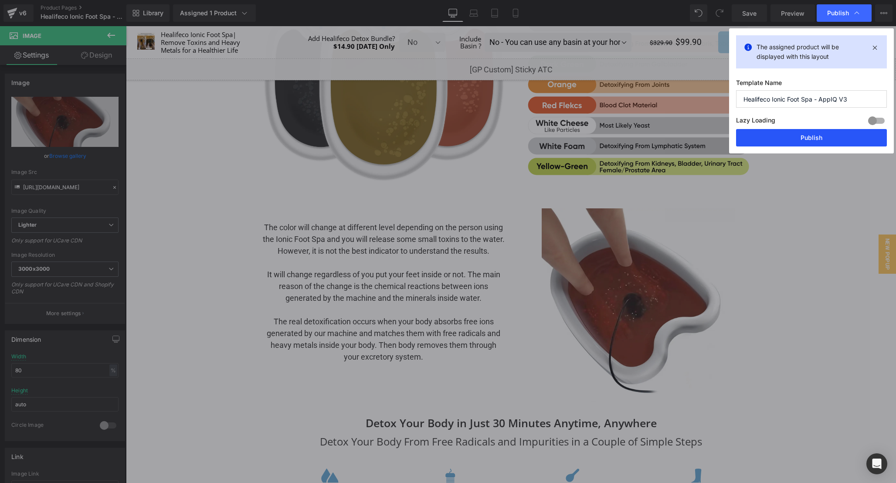
click at [809, 132] on button "Publish" at bounding box center [811, 137] width 151 height 17
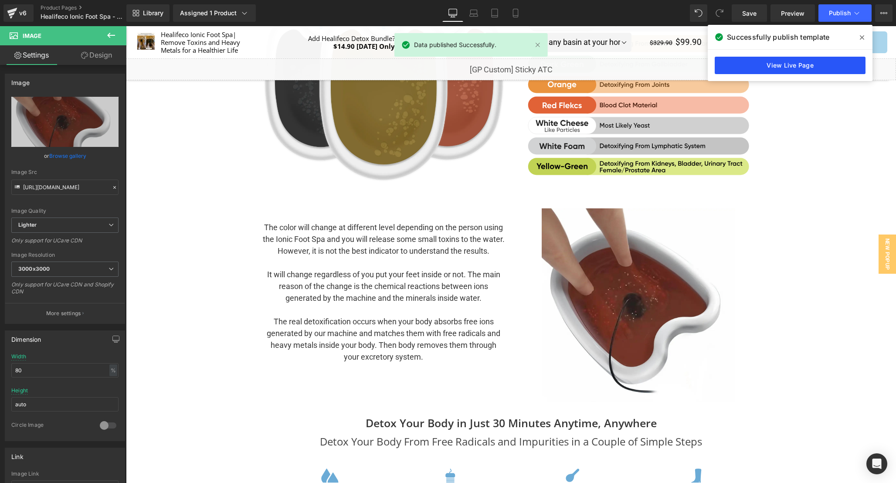
click at [802, 65] on link "View Live Page" at bounding box center [790, 65] width 151 height 17
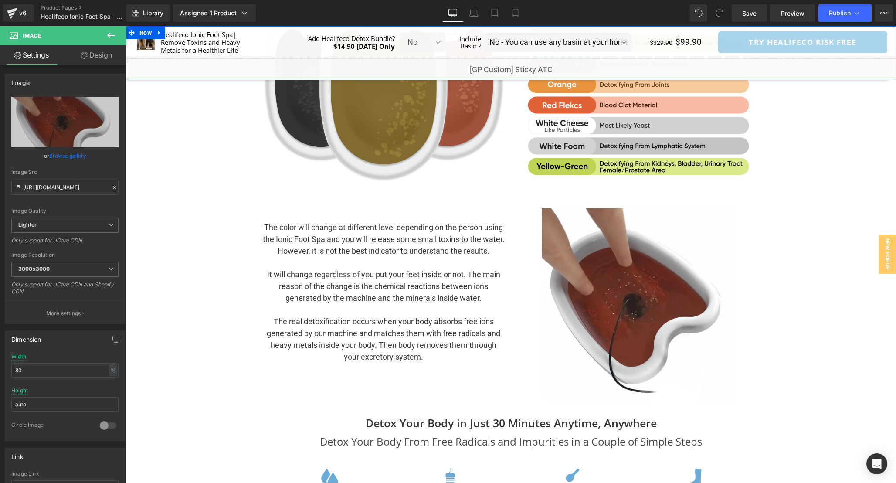
click at [522, 67] on div "Liquid" at bounding box center [511, 69] width 770 height 22
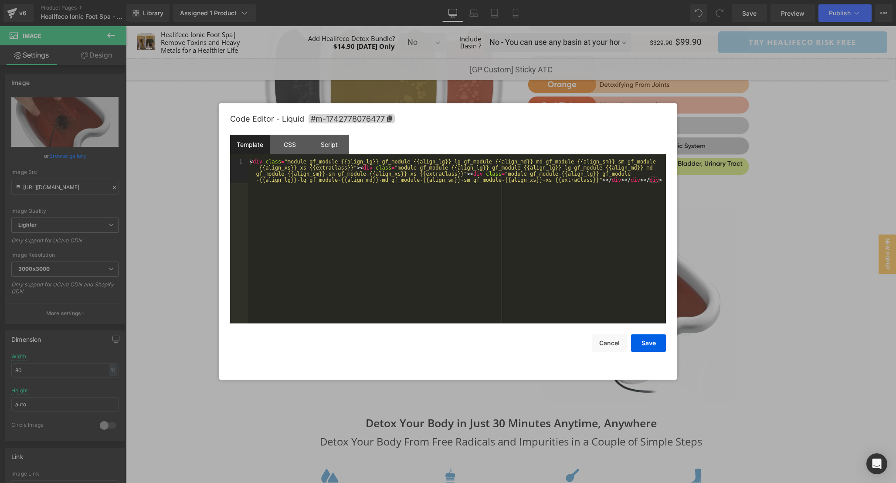
click at [449, 222] on div "< div class = "module gf_module-{{align_lg}} gf_module-{{align_lg}}-lg gf_modul…" at bounding box center [457, 266] width 418 height 214
click at [286, 146] on div "CSS" at bounding box center [290, 145] width 40 height 20
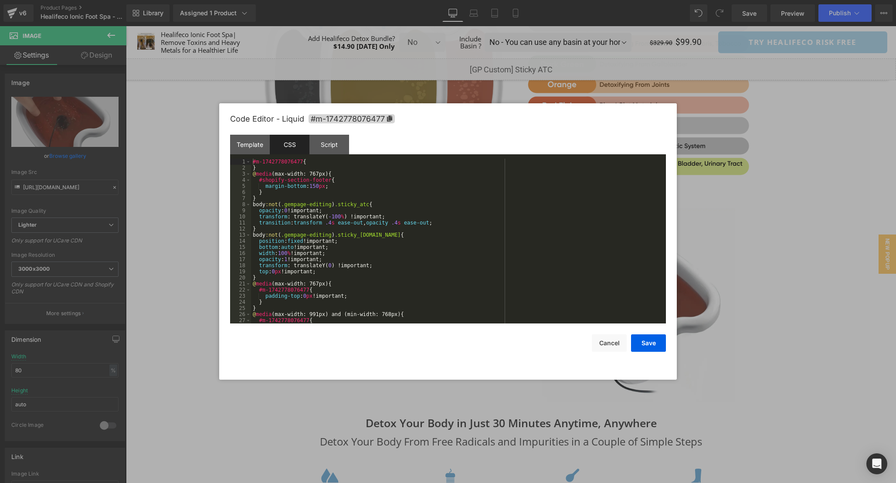
click at [454, 242] on div "#m-1742778076477 { } @ media (max-width: 767px) { #shopify-section-footer { mar…" at bounding box center [457, 247] width 412 height 177
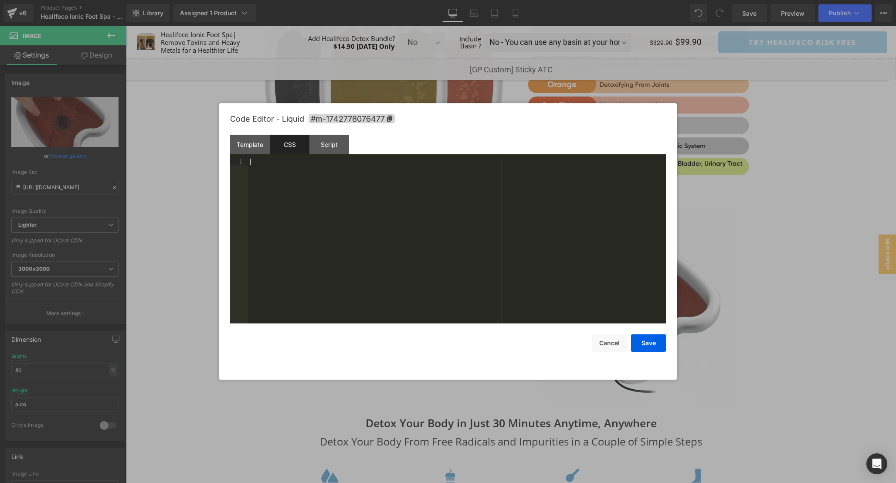
scroll to position [189, 0]
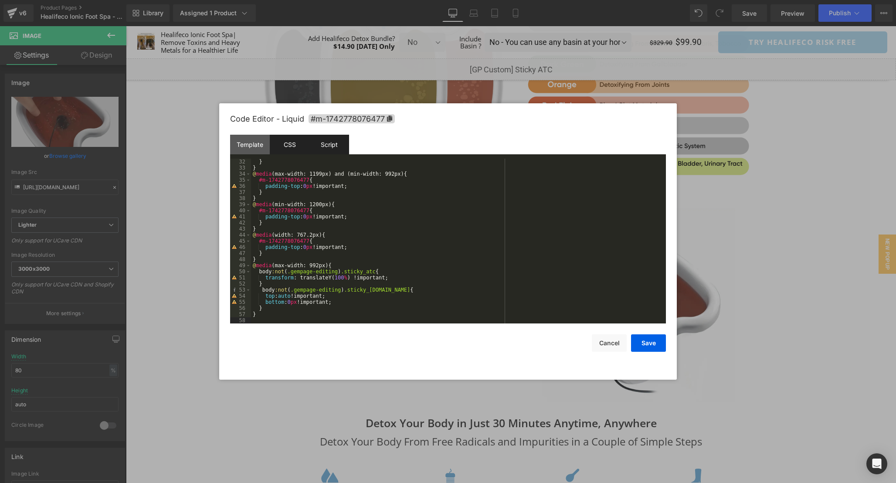
click at [330, 148] on div "Script" at bounding box center [330, 145] width 40 height 20
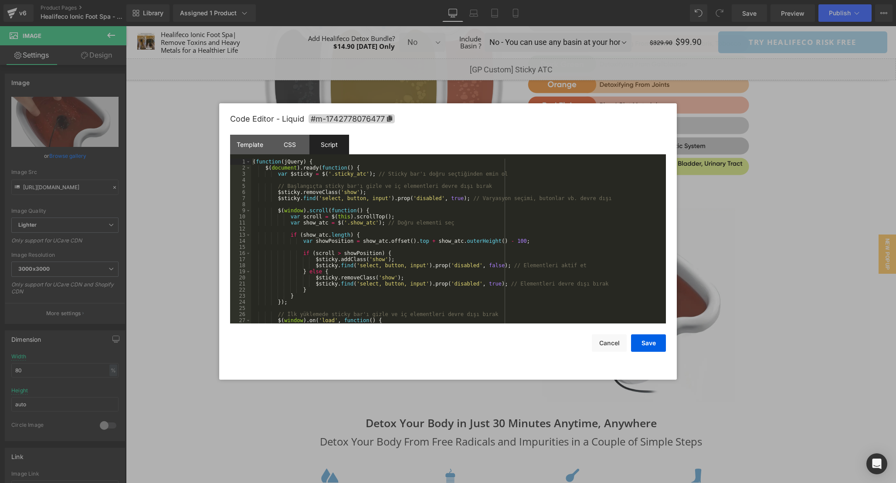
click at [482, 251] on div "( function ( jQuery ) { $ ( document ) . ready ( function ( ) { var $sticky = $…" at bounding box center [457, 247] width 412 height 177
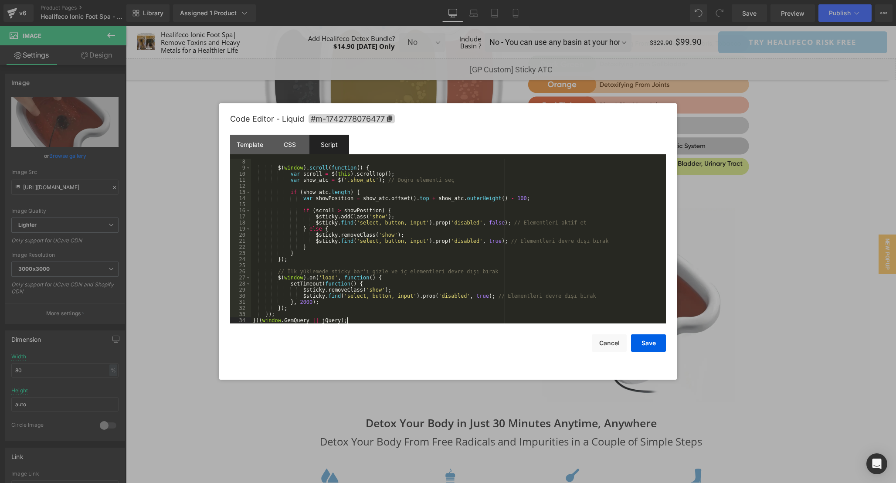
scroll to position [43, 0]
click at [644, 338] on button "Save" at bounding box center [648, 342] width 35 height 17
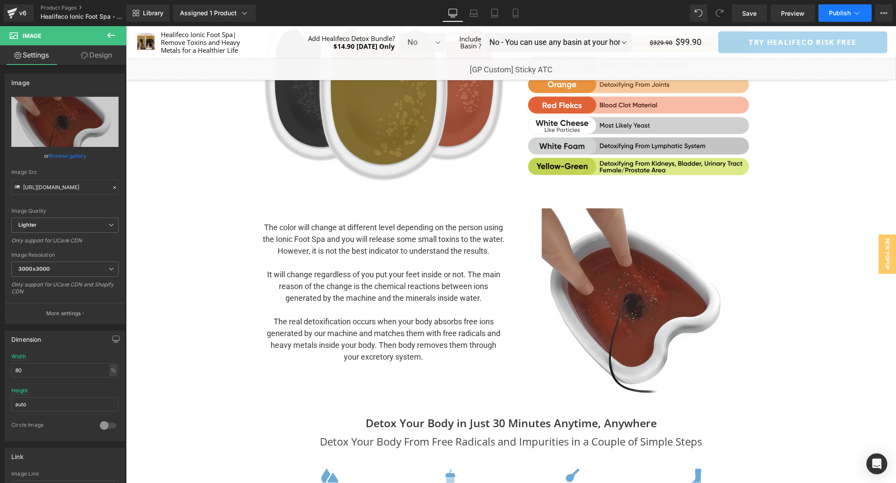
click at [834, 16] on span "Publish" at bounding box center [840, 13] width 22 height 7
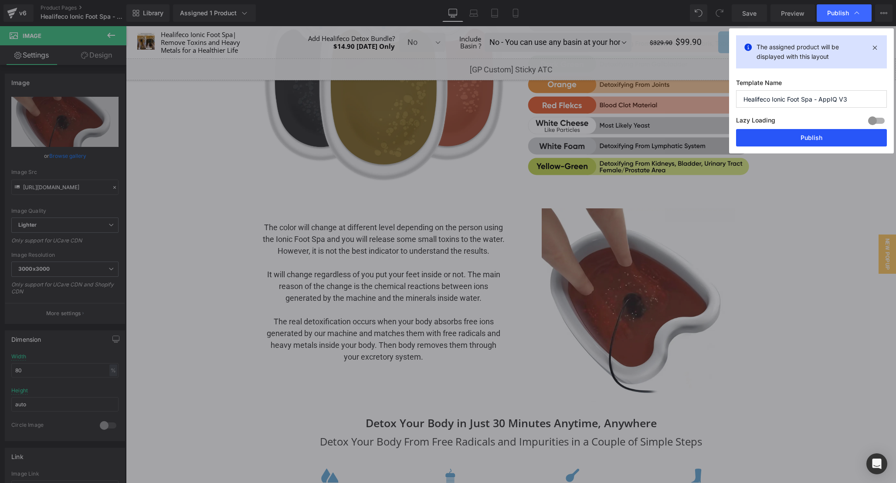
click at [809, 143] on button "Publish" at bounding box center [811, 137] width 151 height 17
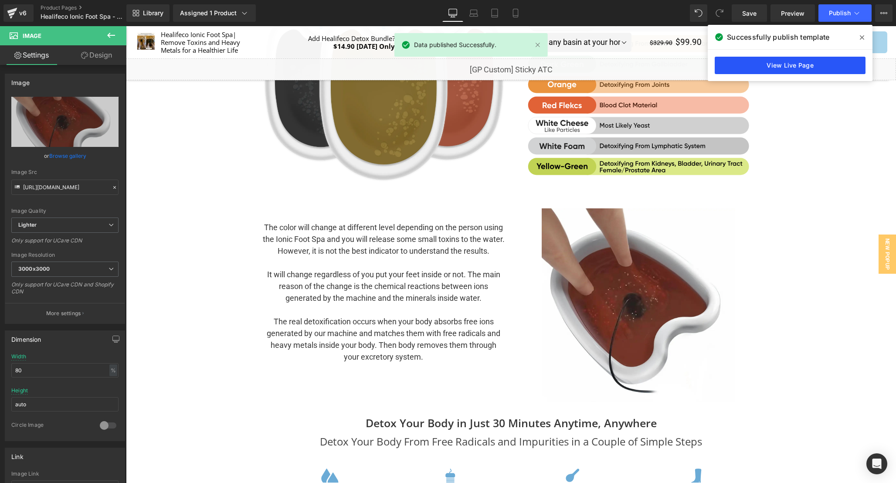
click at [784, 62] on link "View Live Page" at bounding box center [790, 65] width 151 height 17
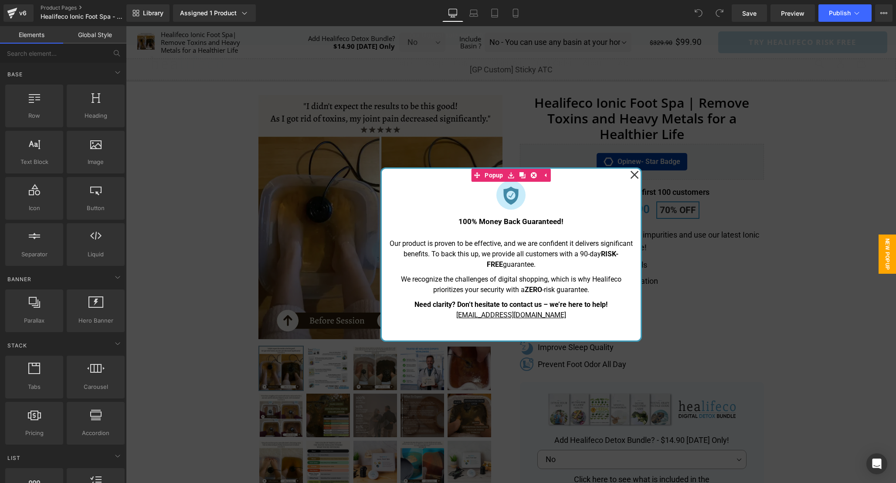
click at [635, 174] on icon at bounding box center [634, 175] width 8 height 8
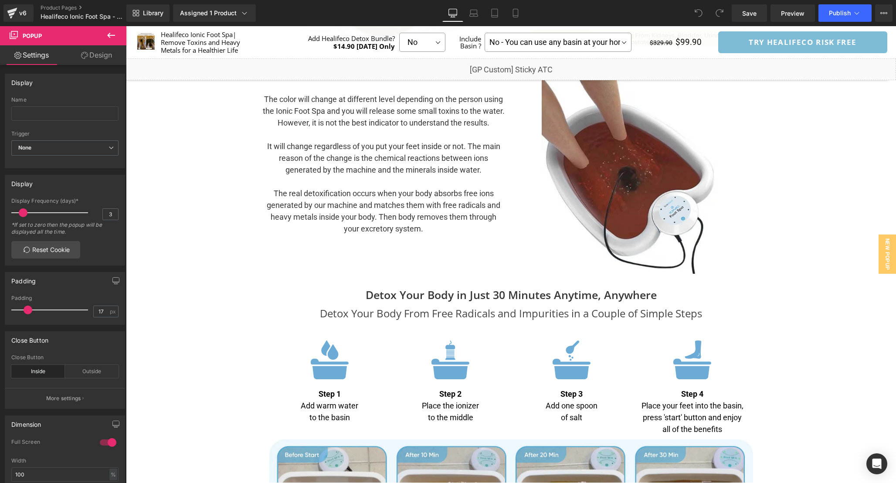
scroll to position [2410, 0]
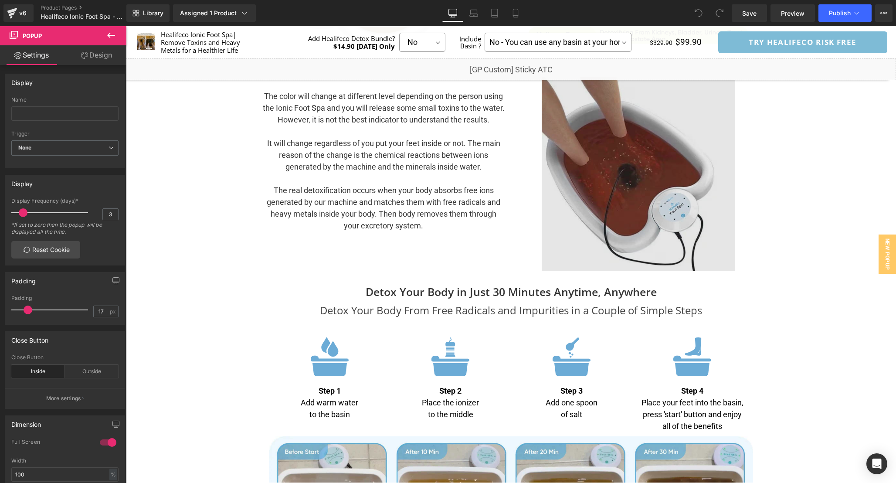
click at [627, 153] on img at bounding box center [639, 174] width 194 height 194
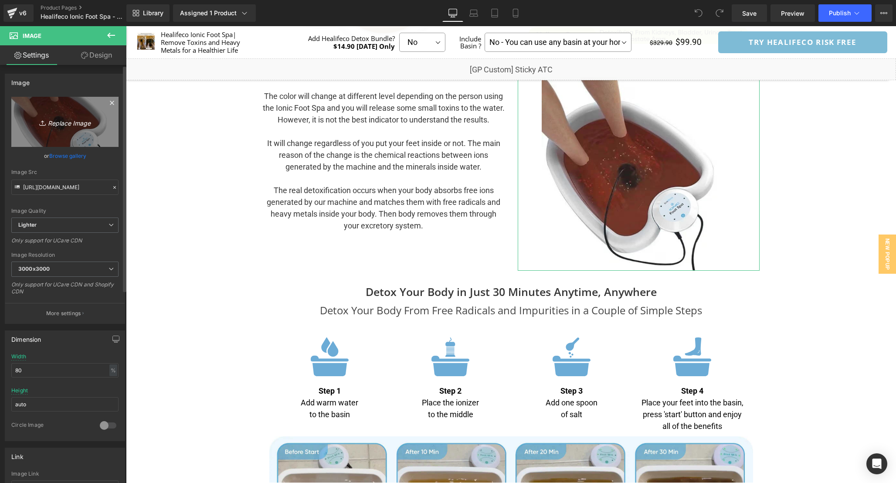
click at [72, 125] on icon "Replace Image" at bounding box center [65, 121] width 70 height 11
click at [55, 156] on link "Browse gallery" at bounding box center [67, 155] width 37 height 15
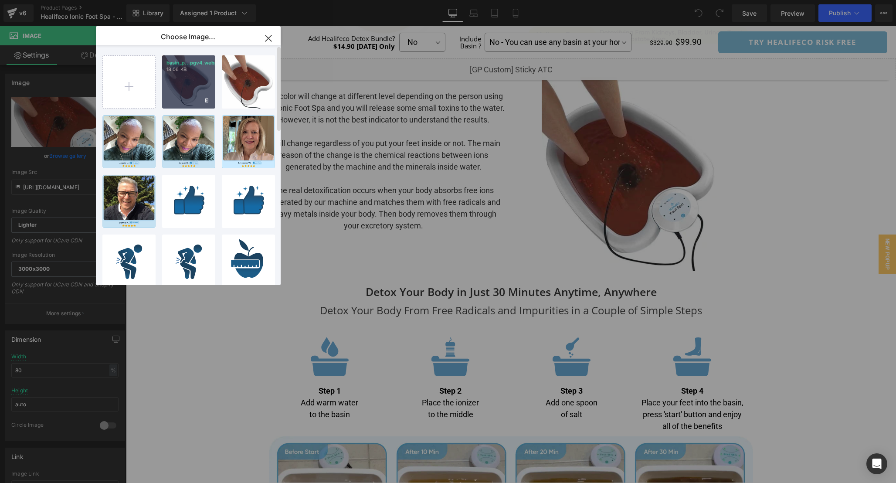
click at [192, 86] on div "basin_p...pgv4.webp 18.06 KB" at bounding box center [188, 81] width 53 height 53
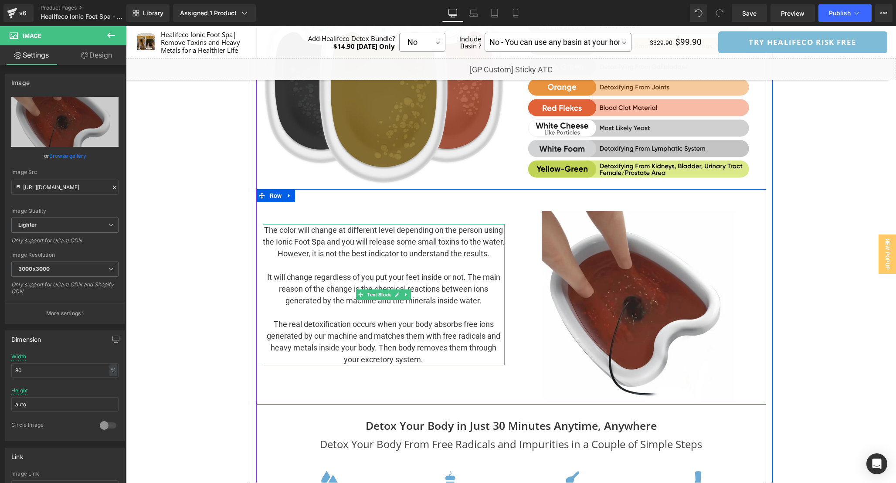
scroll to position [2293, 0]
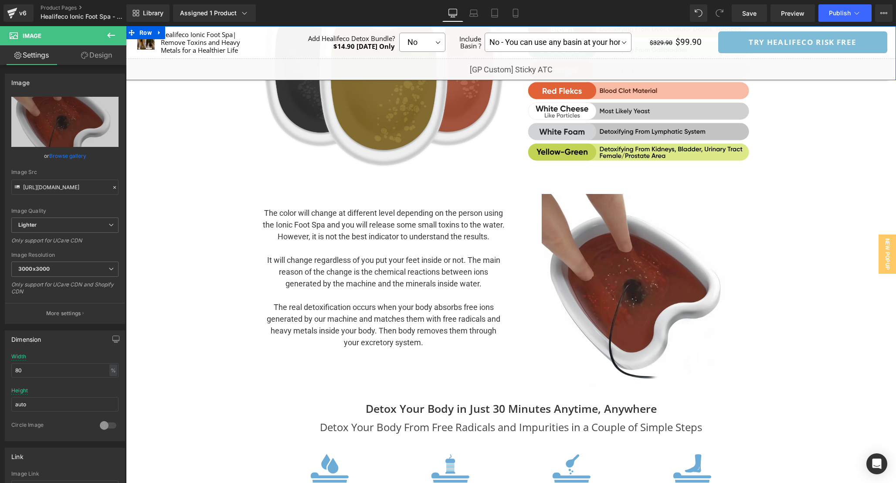
click at [524, 68] on div "Liquid" at bounding box center [511, 69] width 770 height 22
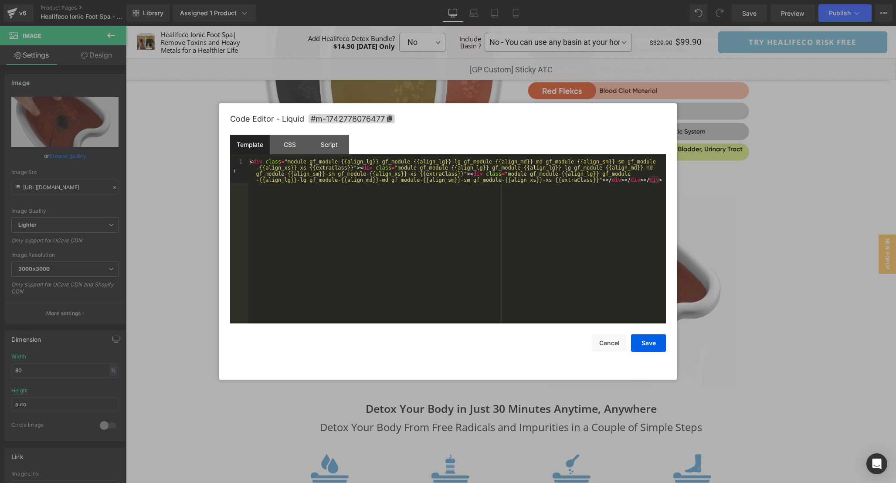
click at [459, 247] on div "< div class = "module gf_module-{{align_lg}} gf_module-{{align_lg}}-lg gf_modul…" at bounding box center [457, 266] width 418 height 214
click at [294, 149] on div "CSS" at bounding box center [290, 145] width 40 height 20
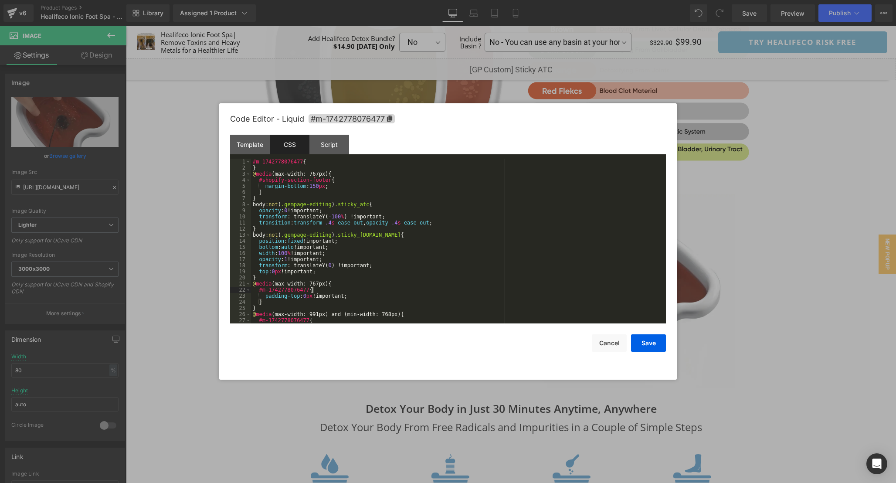
click at [479, 292] on div "#m-1742778076477 { } @ media (max-width: 767px) { #shopify-section-footer { mar…" at bounding box center [457, 247] width 412 height 177
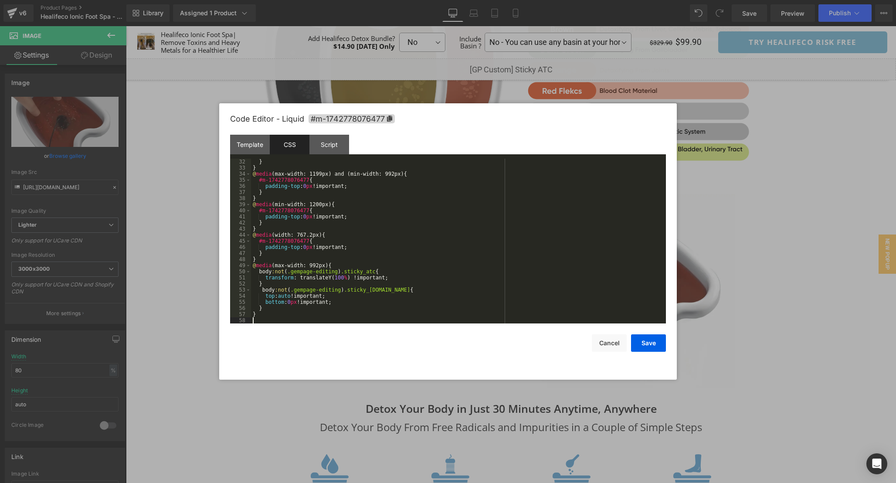
scroll to position [189, 0]
click at [330, 143] on div "Script" at bounding box center [330, 145] width 40 height 20
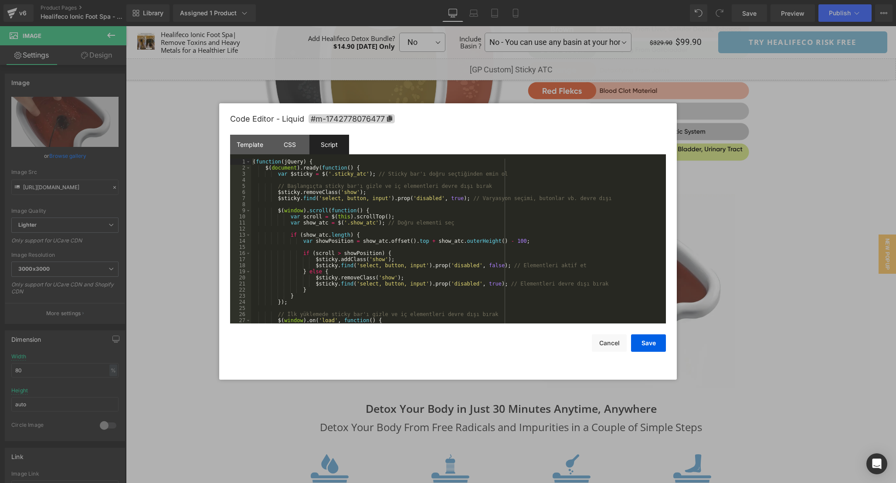
click at [529, 247] on div "( function ( jQuery ) { $ ( document ) . ready ( function ( ) { var $sticky = $…" at bounding box center [457, 247] width 412 height 177
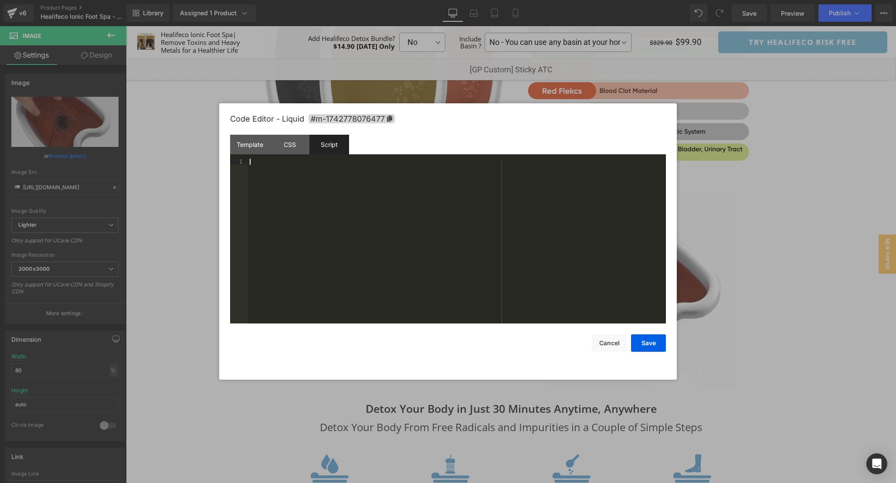
scroll to position [43, 0]
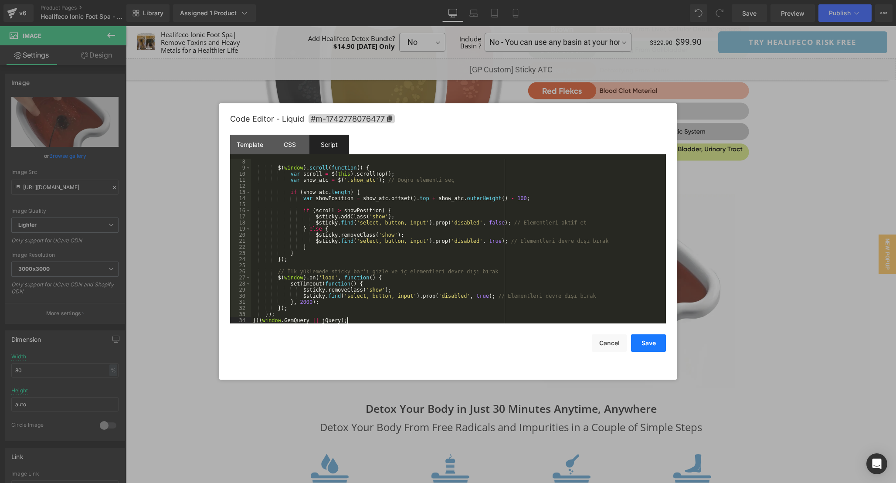
click at [650, 339] on button "Save" at bounding box center [648, 342] width 35 height 17
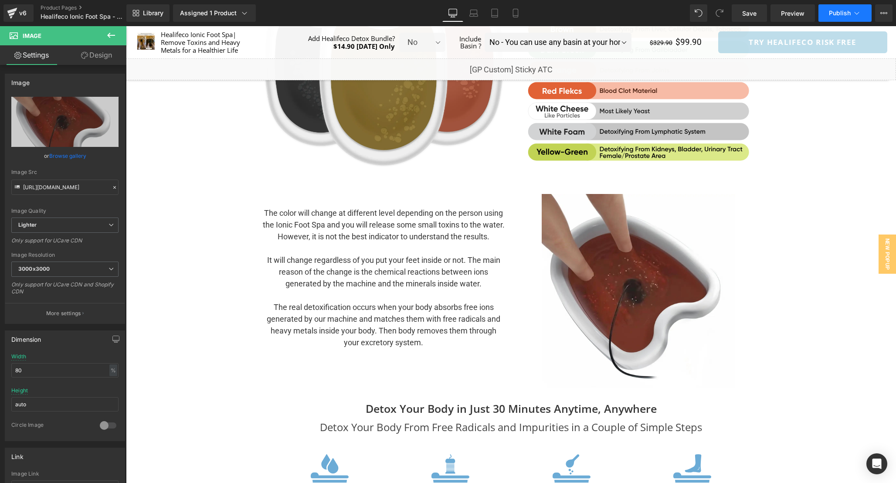
click at [842, 18] on button "Publish" at bounding box center [845, 12] width 53 height 17
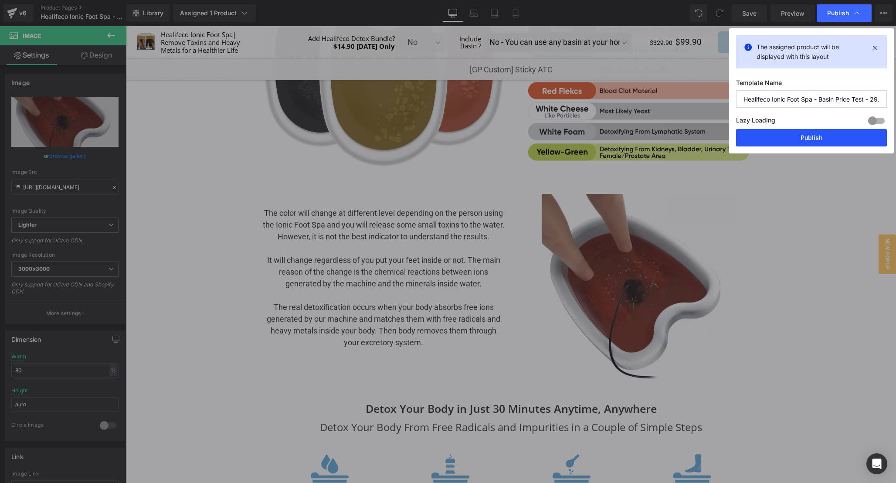
click at [802, 129] on button "Publish" at bounding box center [811, 137] width 151 height 17
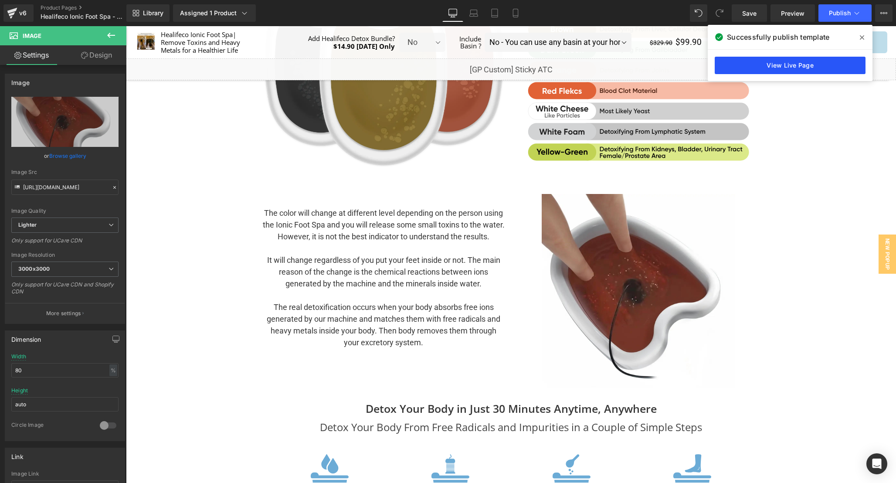
click at [795, 61] on link "View Live Page" at bounding box center [790, 65] width 151 height 17
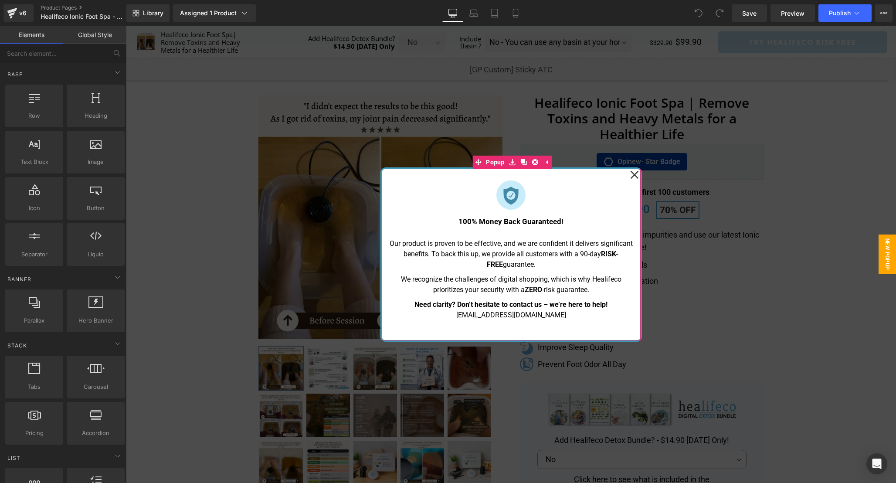
click at [632, 177] on icon at bounding box center [634, 175] width 8 height 8
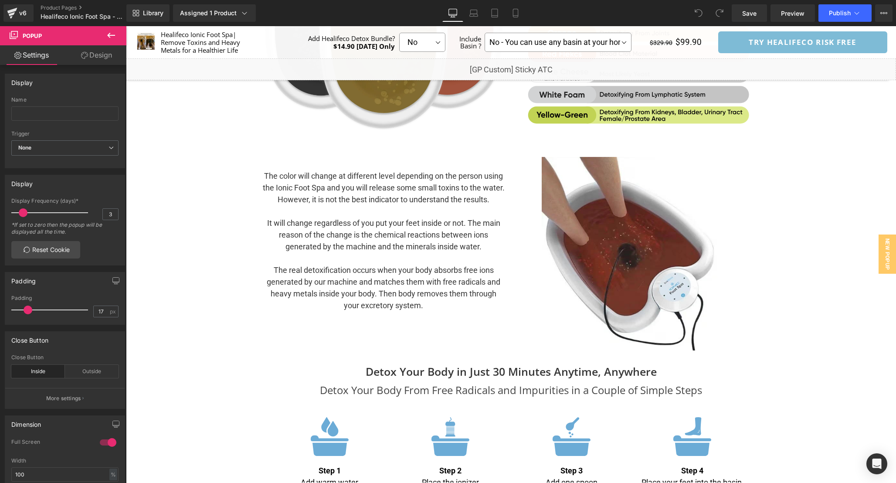
scroll to position [2323, 0]
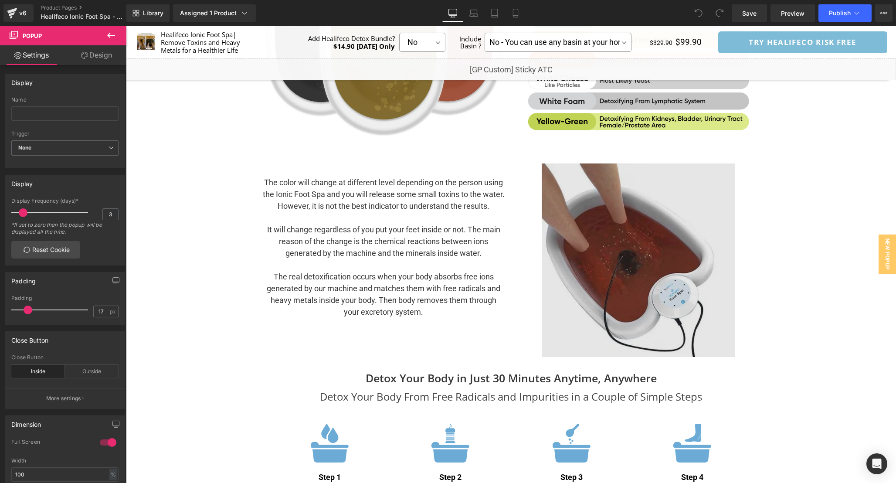
click at [657, 283] on img at bounding box center [639, 261] width 194 height 194
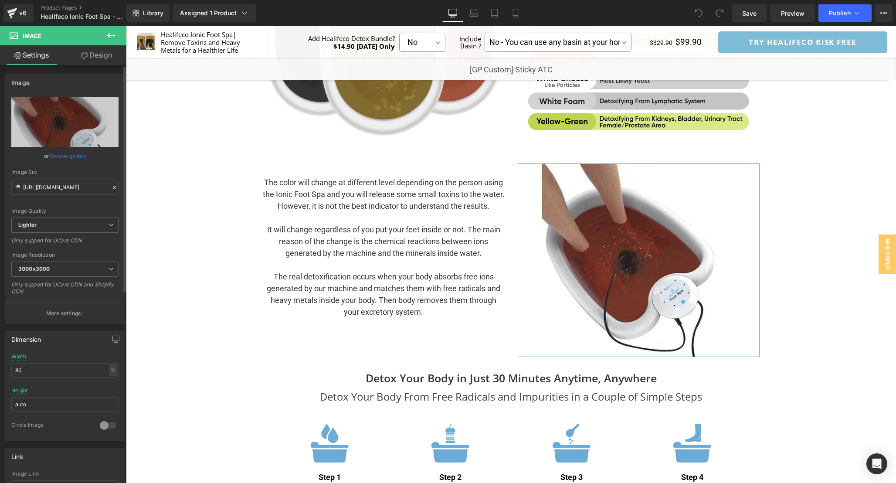
click at [76, 155] on link "Browse gallery" at bounding box center [67, 155] width 37 height 15
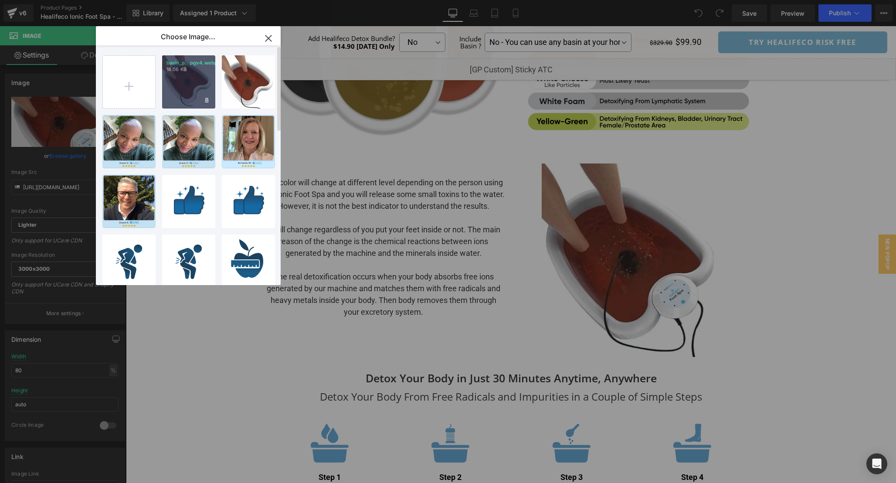
click at [175, 84] on div "basin_p...pgv4.webp 18.06 KB" at bounding box center [188, 81] width 53 height 53
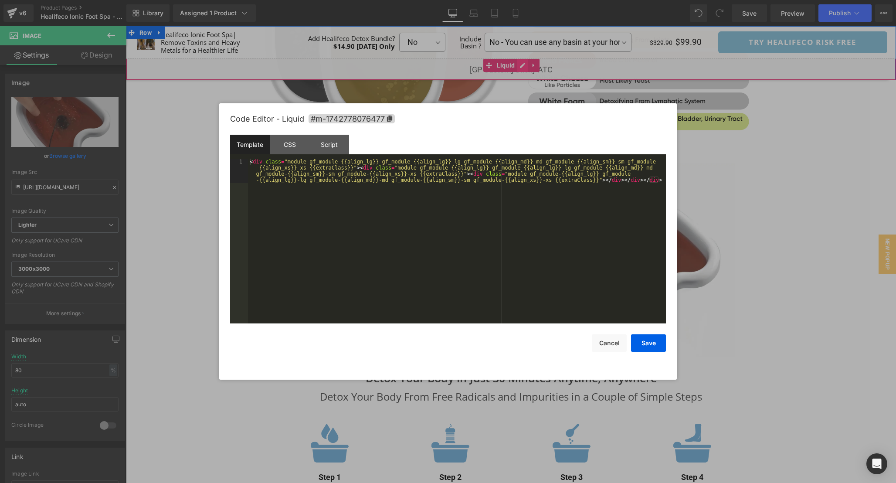
click at [523, 68] on div "Liquid" at bounding box center [511, 69] width 770 height 22
click at [456, 238] on div "< div class = "module gf_module-{{align_lg}} gf_module-{{align_lg}}-lg gf_modul…" at bounding box center [457, 266] width 418 height 214
click at [288, 146] on div "CSS" at bounding box center [290, 145] width 40 height 20
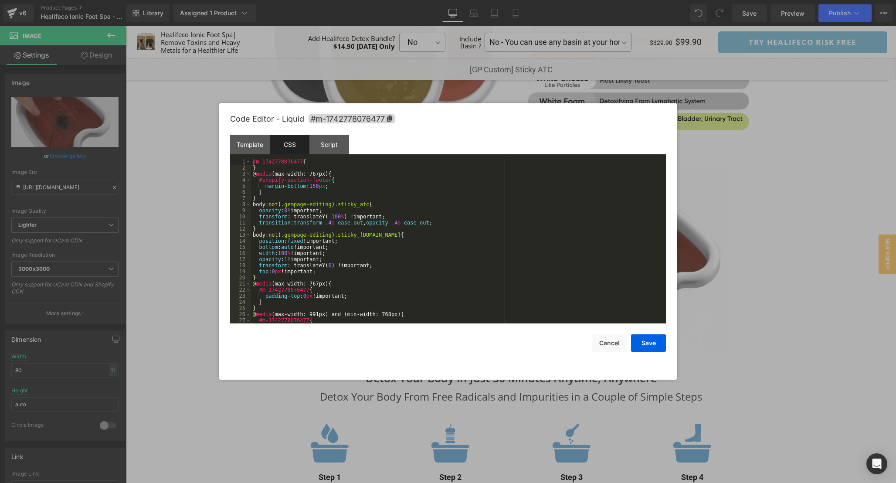
click at [470, 253] on div "#m-1742778076477 { } @ media (max-width: 767px) { #shopify-section-footer { mar…" at bounding box center [457, 247] width 412 height 177
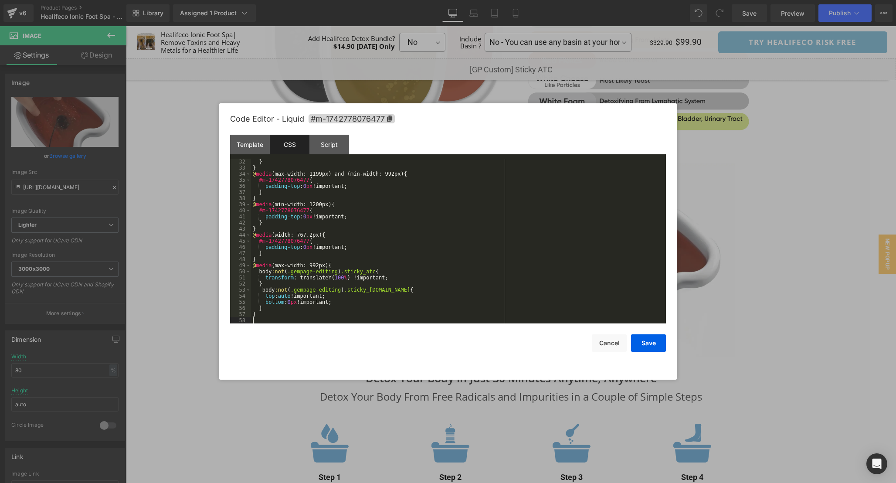
scroll to position [189, 0]
click at [331, 149] on div "Script" at bounding box center [330, 145] width 40 height 20
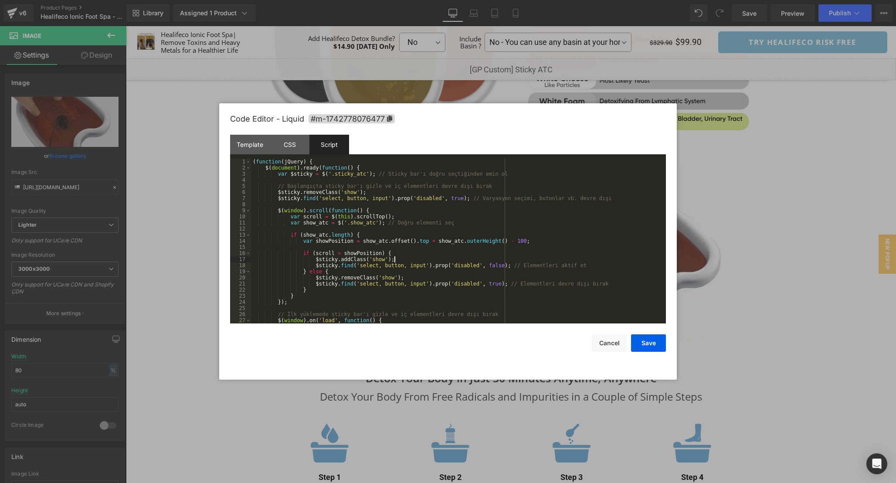
click at [540, 261] on div "( function ( jQuery ) { $ ( document ) . ready ( function ( ) { var $sticky = $…" at bounding box center [457, 247] width 412 height 177
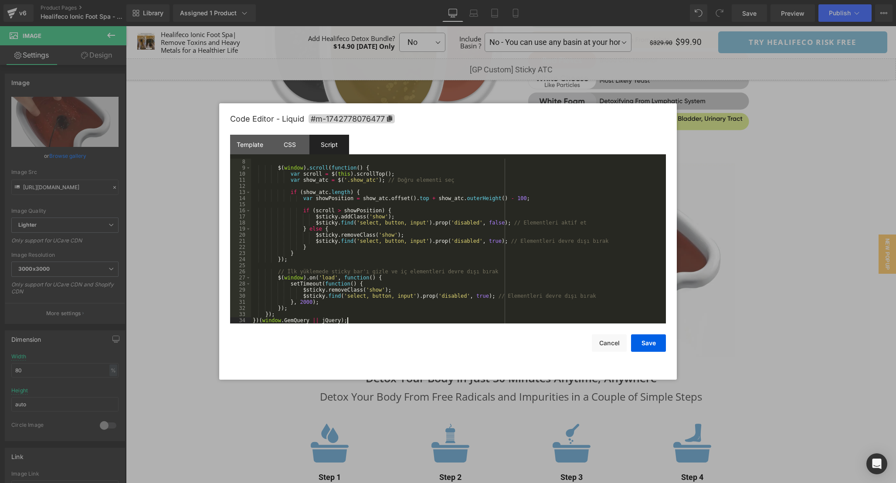
scroll to position [43, 0]
click at [654, 344] on button "Save" at bounding box center [648, 342] width 35 height 17
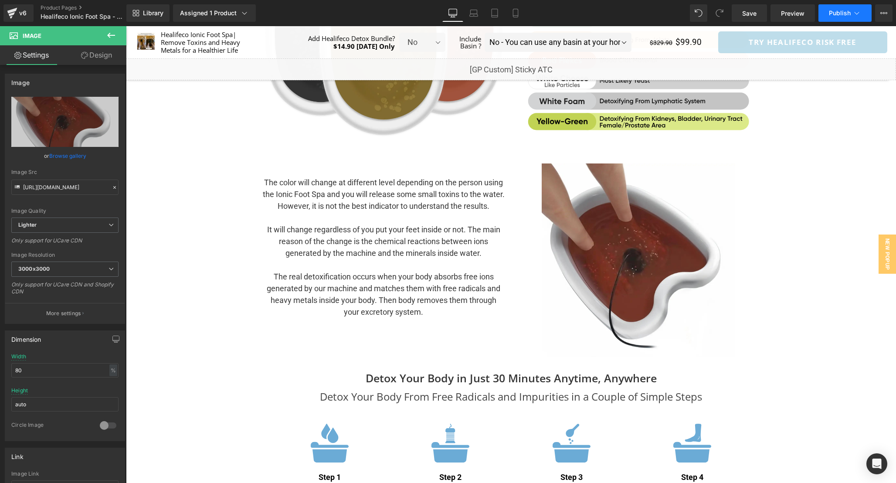
click at [840, 15] on span "Publish" at bounding box center [840, 13] width 22 height 7
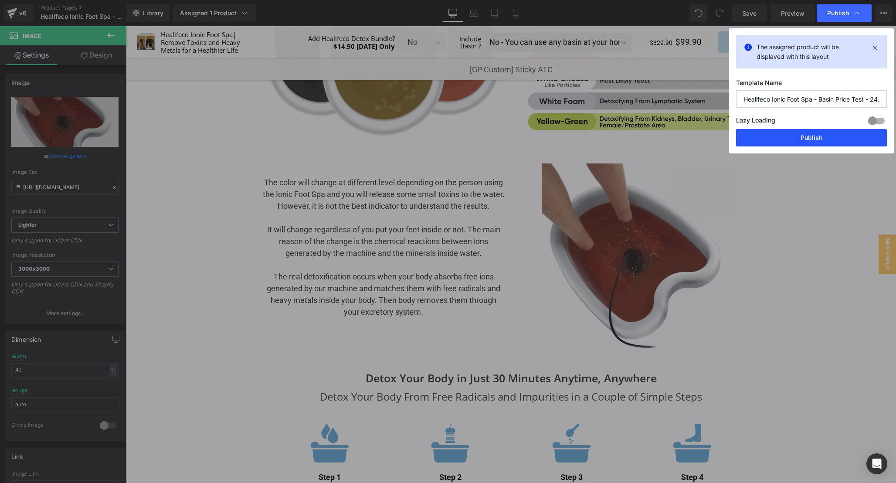
click at [794, 140] on button "Publish" at bounding box center [811, 137] width 151 height 17
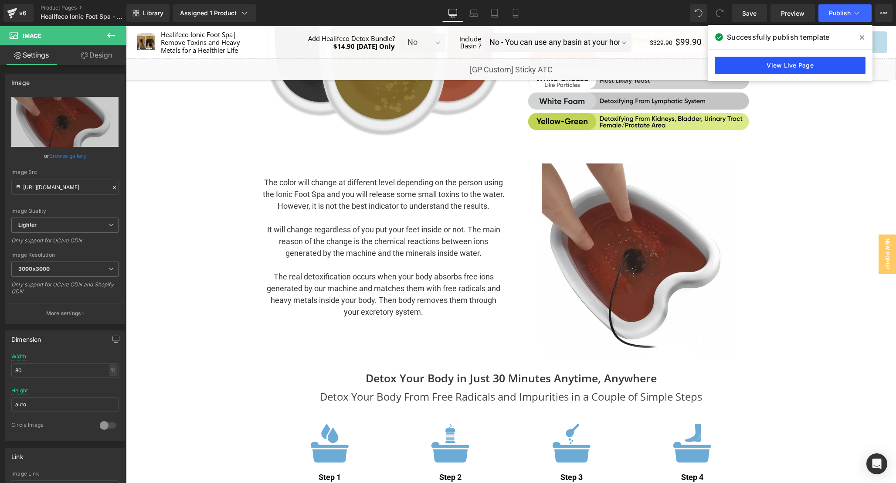
click at [781, 67] on link "View Live Page" at bounding box center [790, 65] width 151 height 17
